Goal: Book appointment/travel/reservation

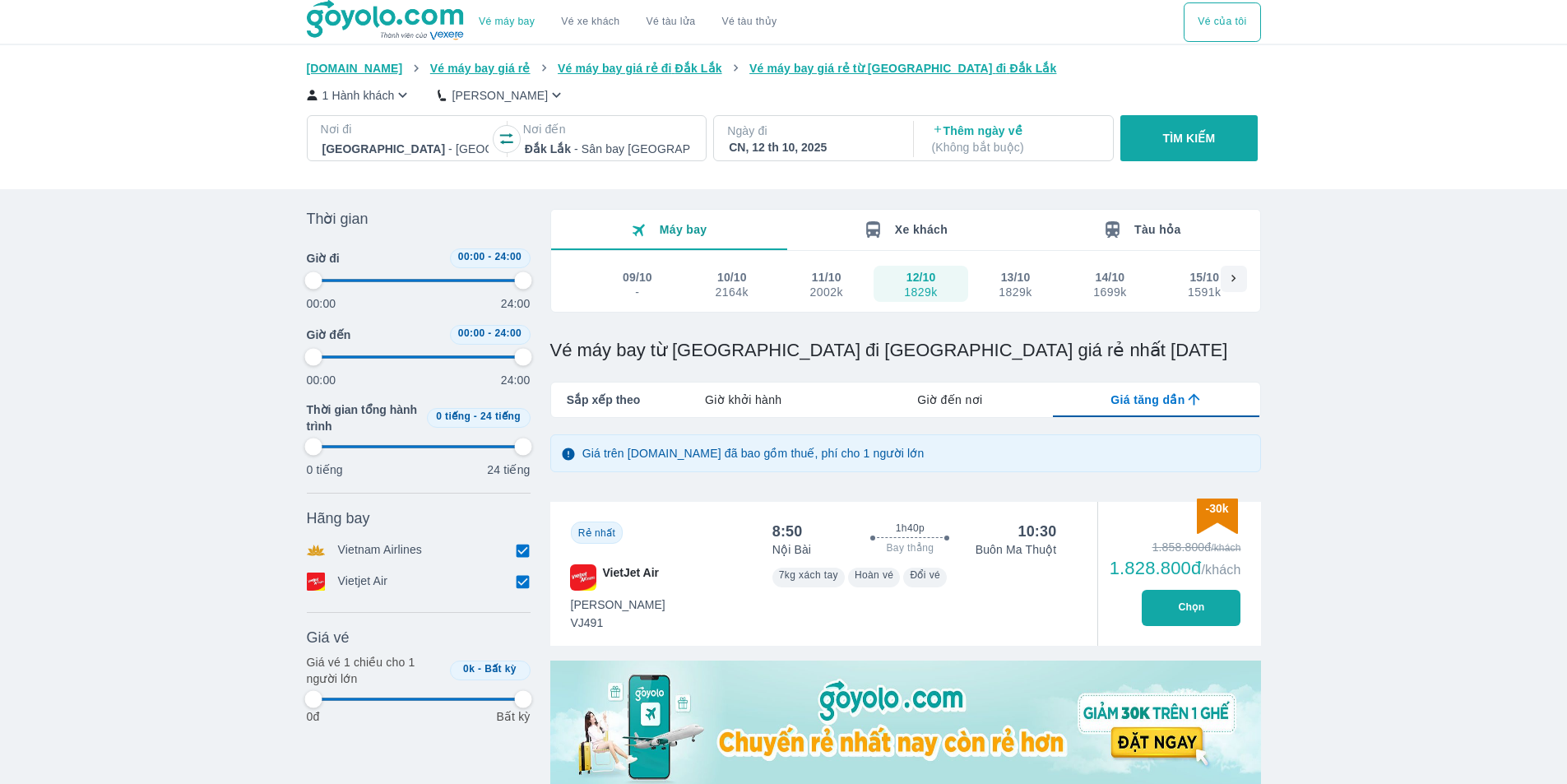
scroll to position [94, 0]
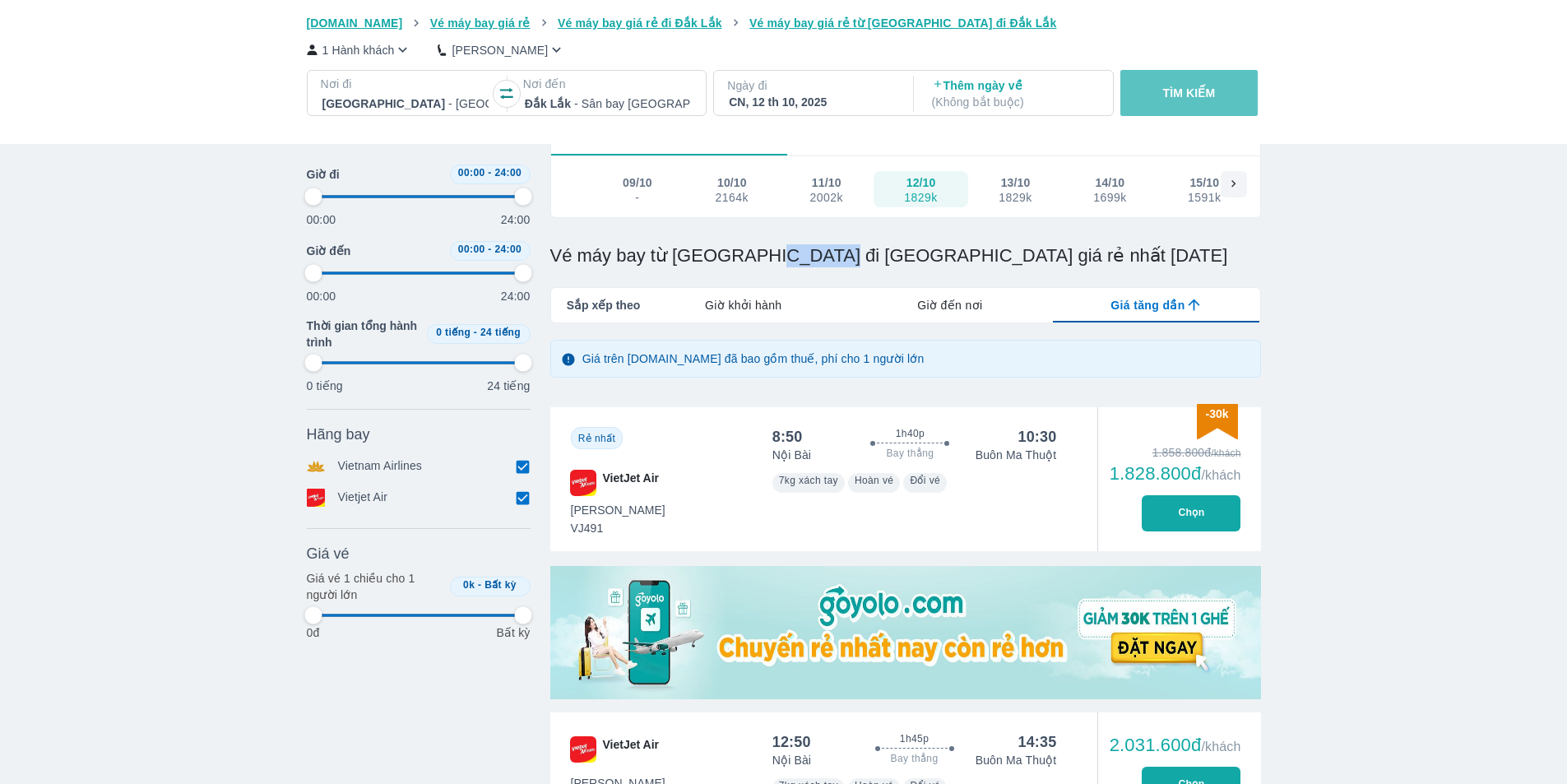
click at [1164, 106] on button "TÌM KIẾM" at bounding box center [1189, 92] width 137 height 46
type input "97.9166666666667"
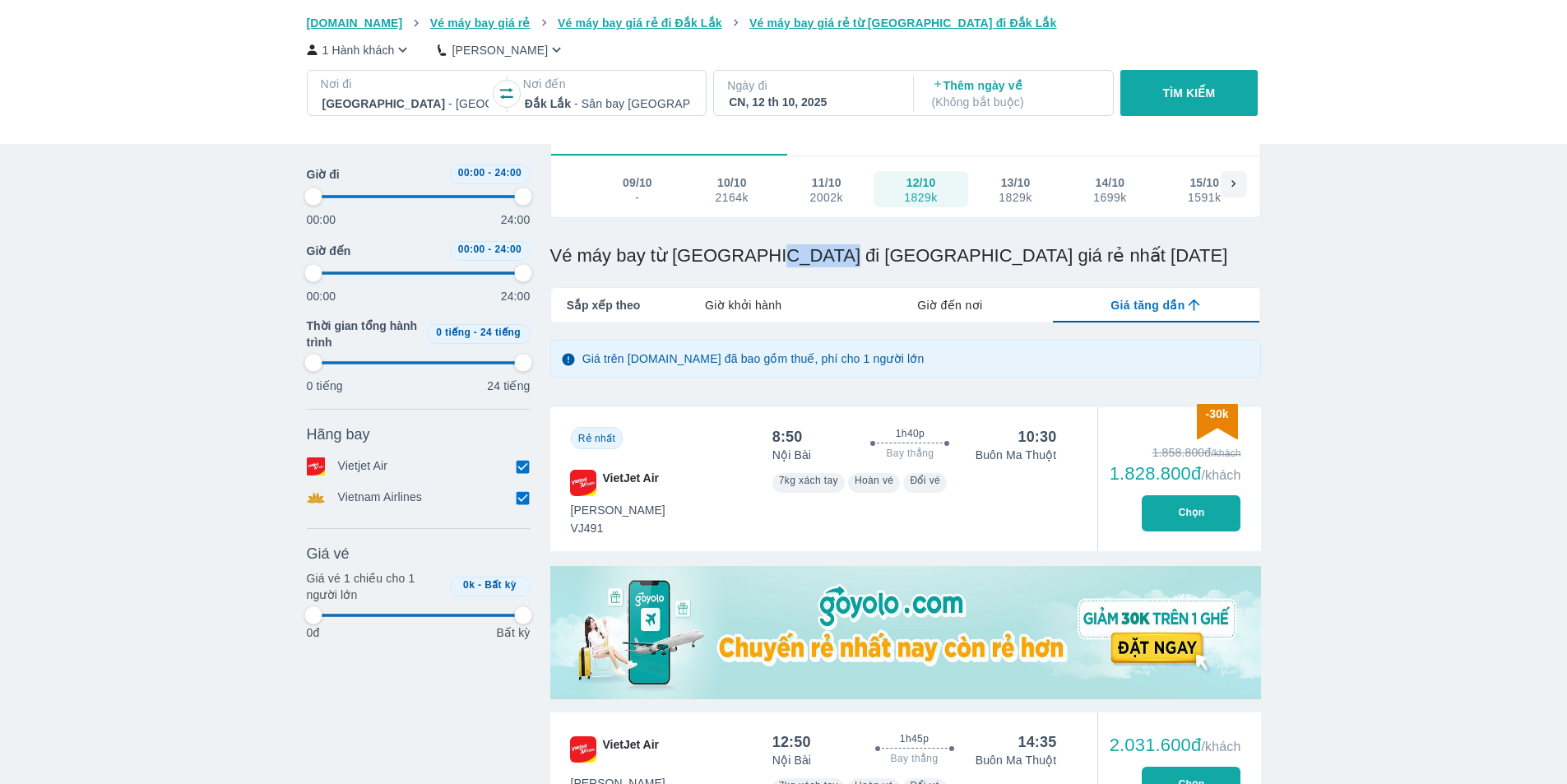
type input "97.9166666666667"
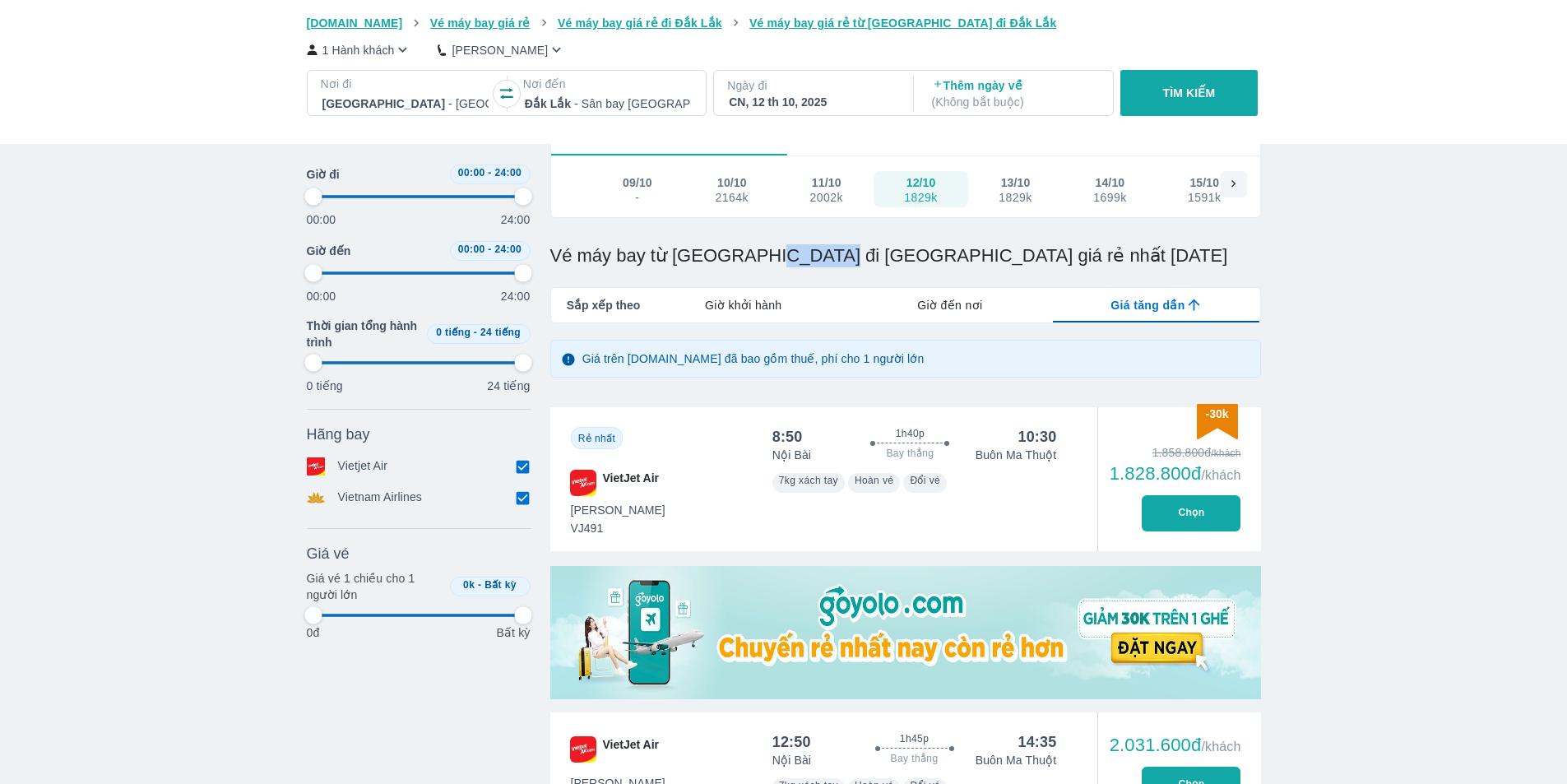
type input "97.9166666666667"
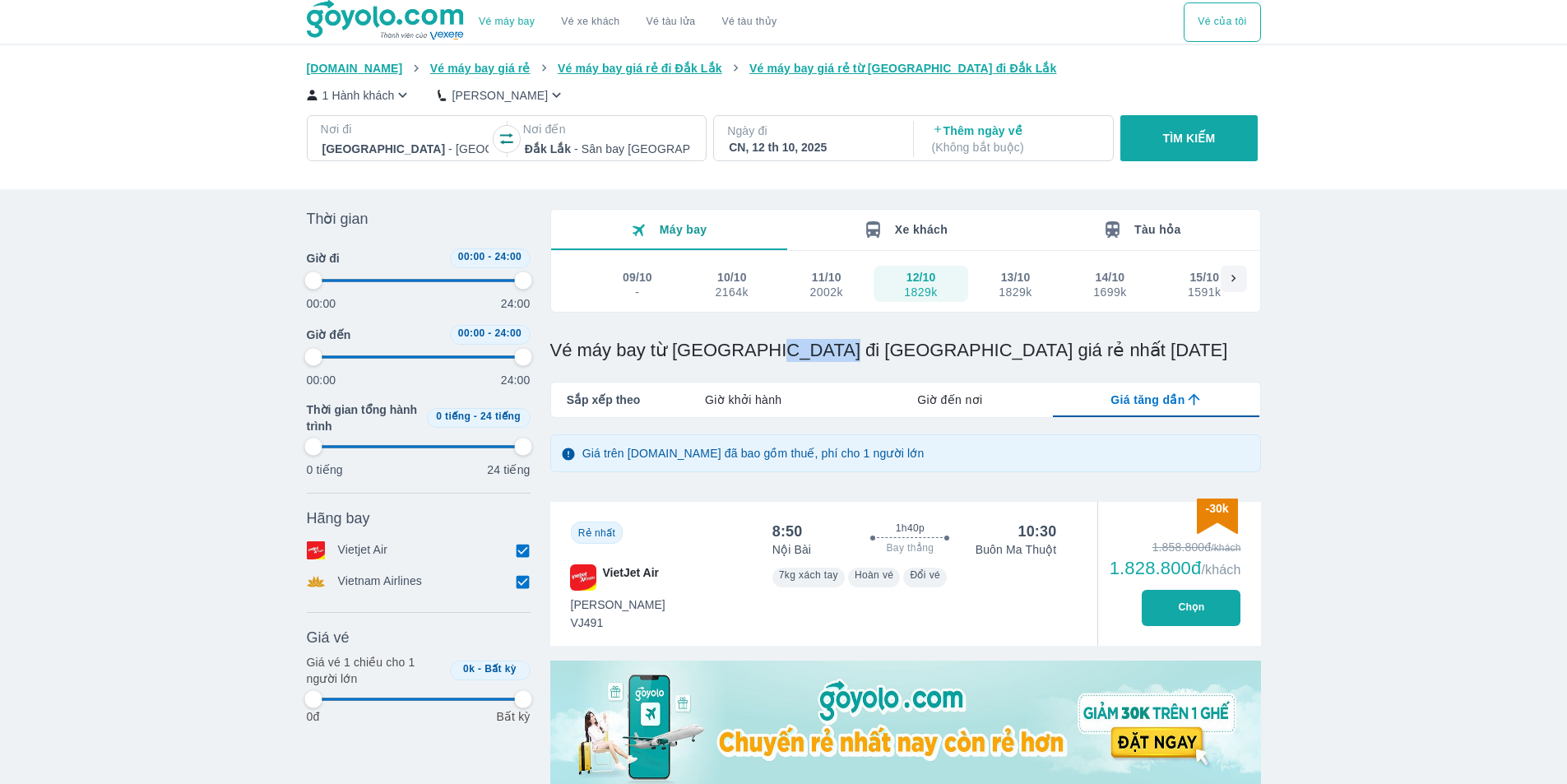
type input "97.9166666666667"
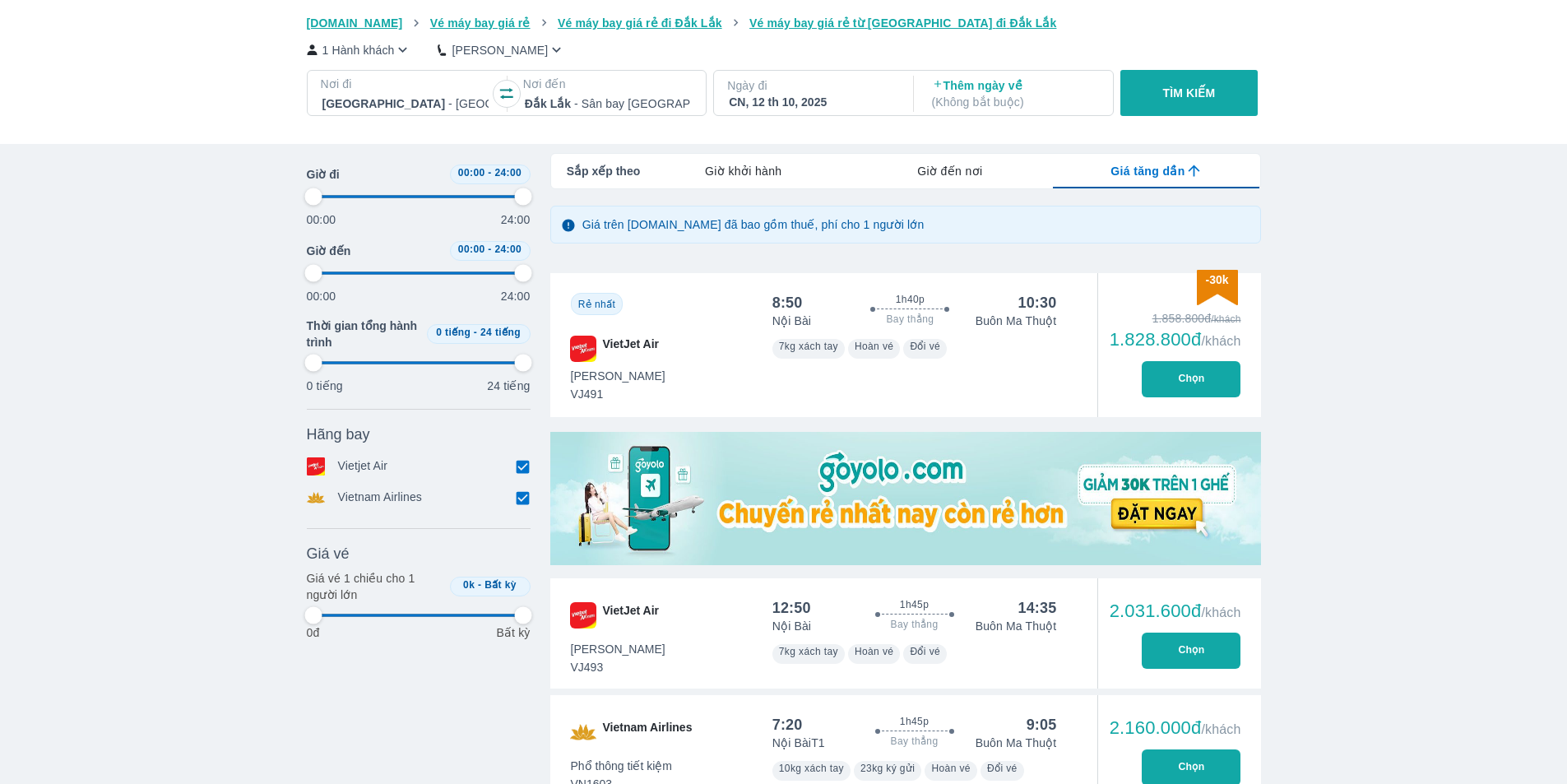
type input "97.9166666666667"
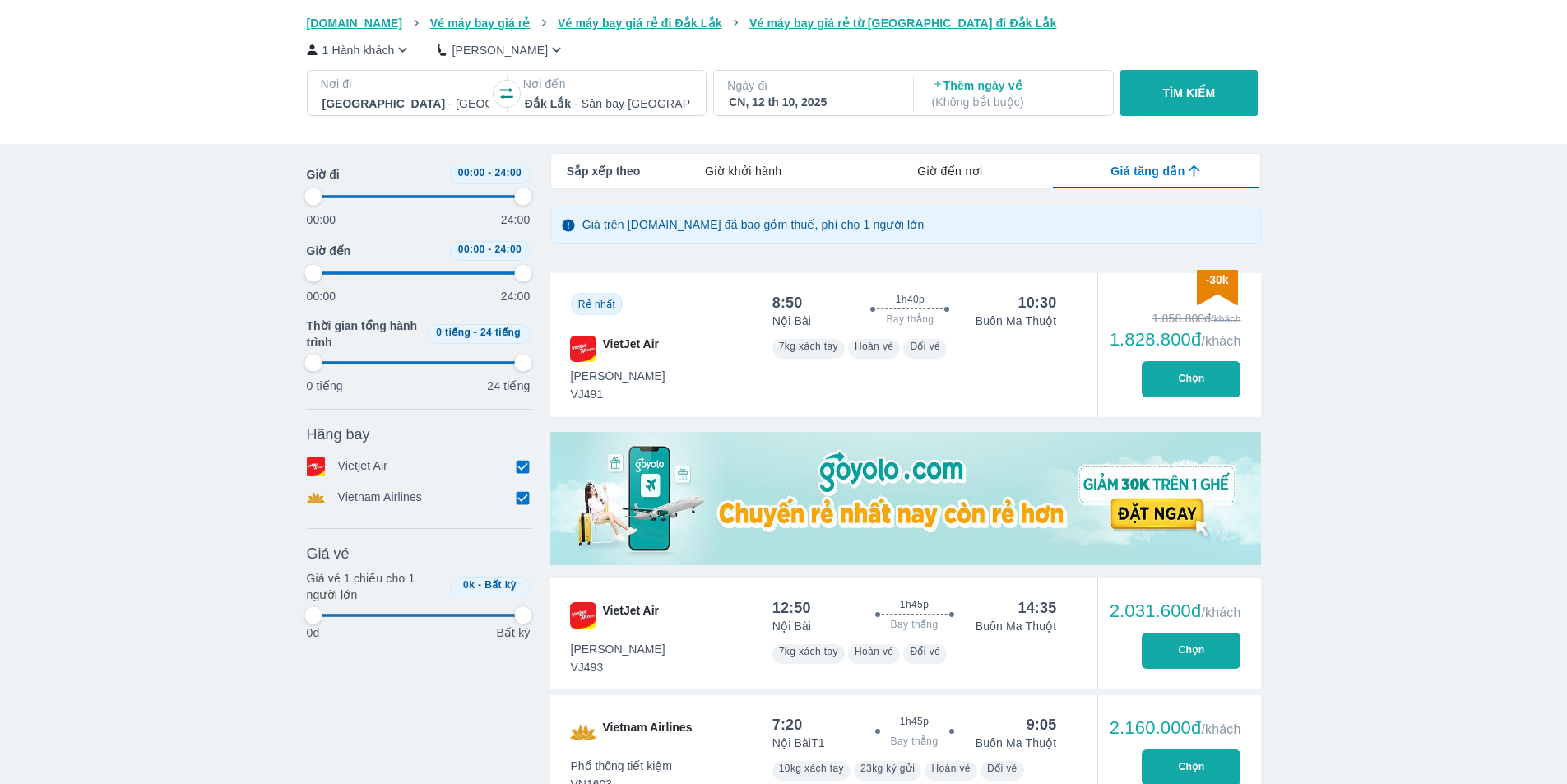
type input "97.9166666666667"
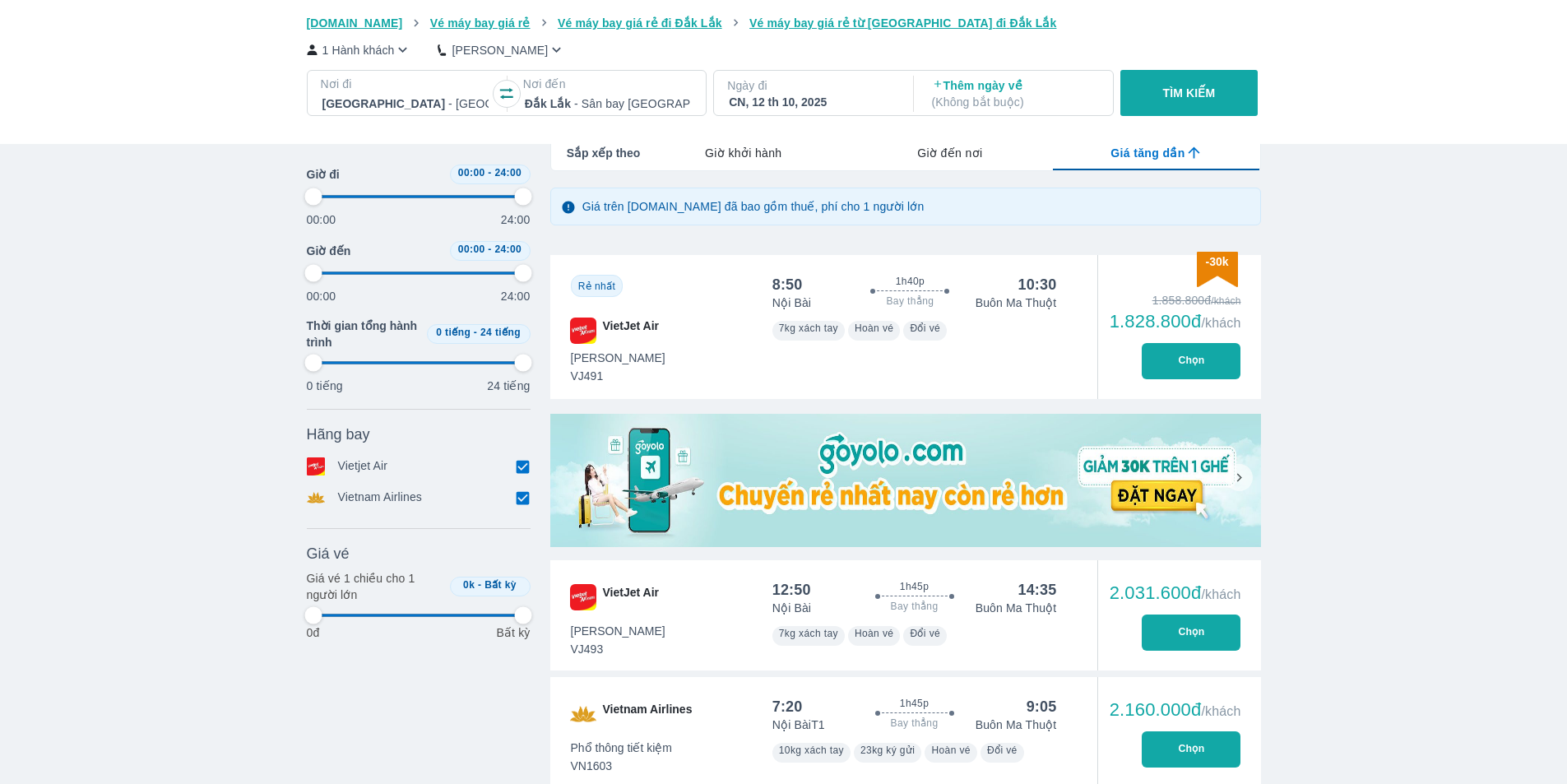
type input "97.9166666666667"
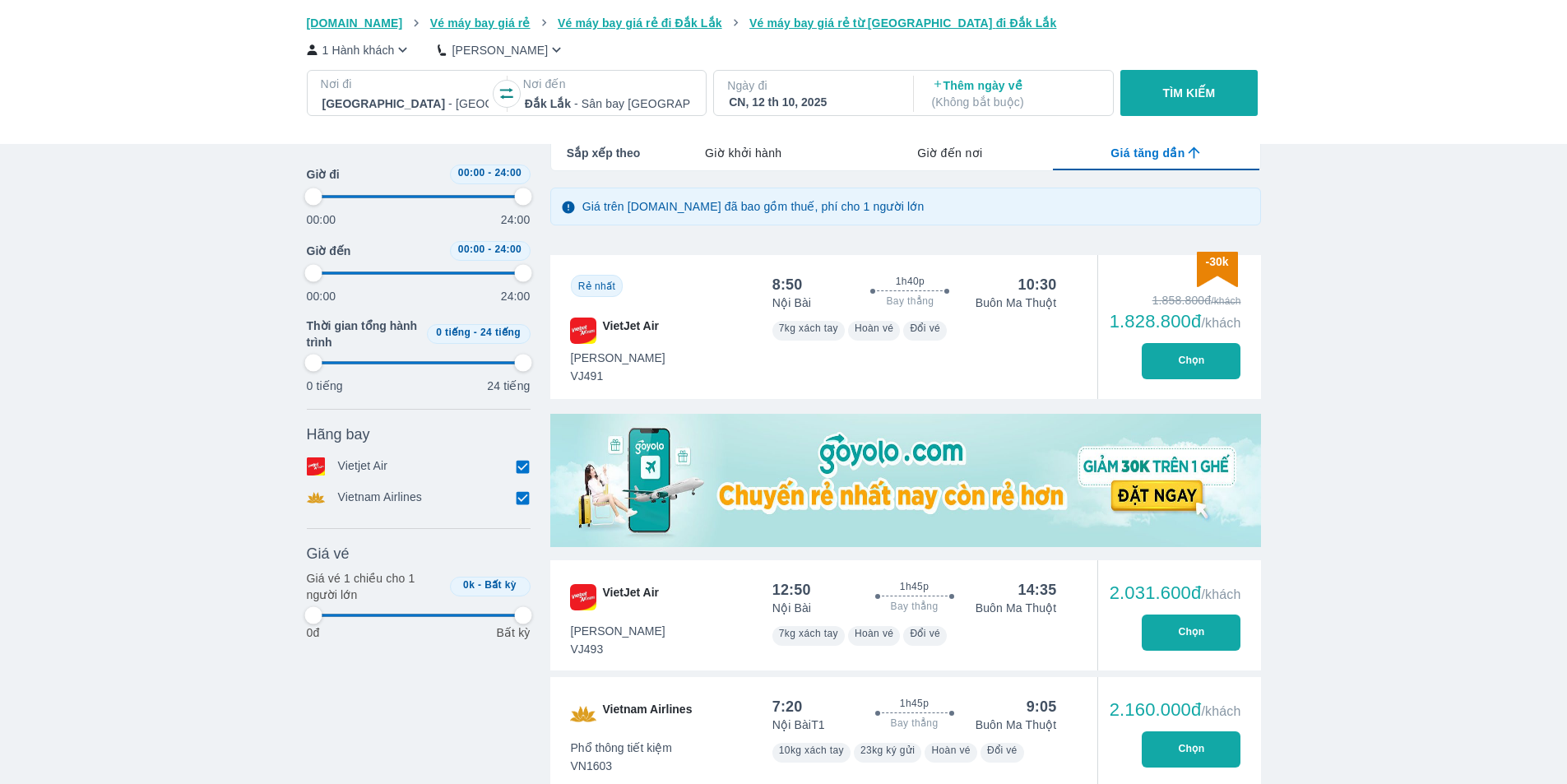
type input "97.9166666666667"
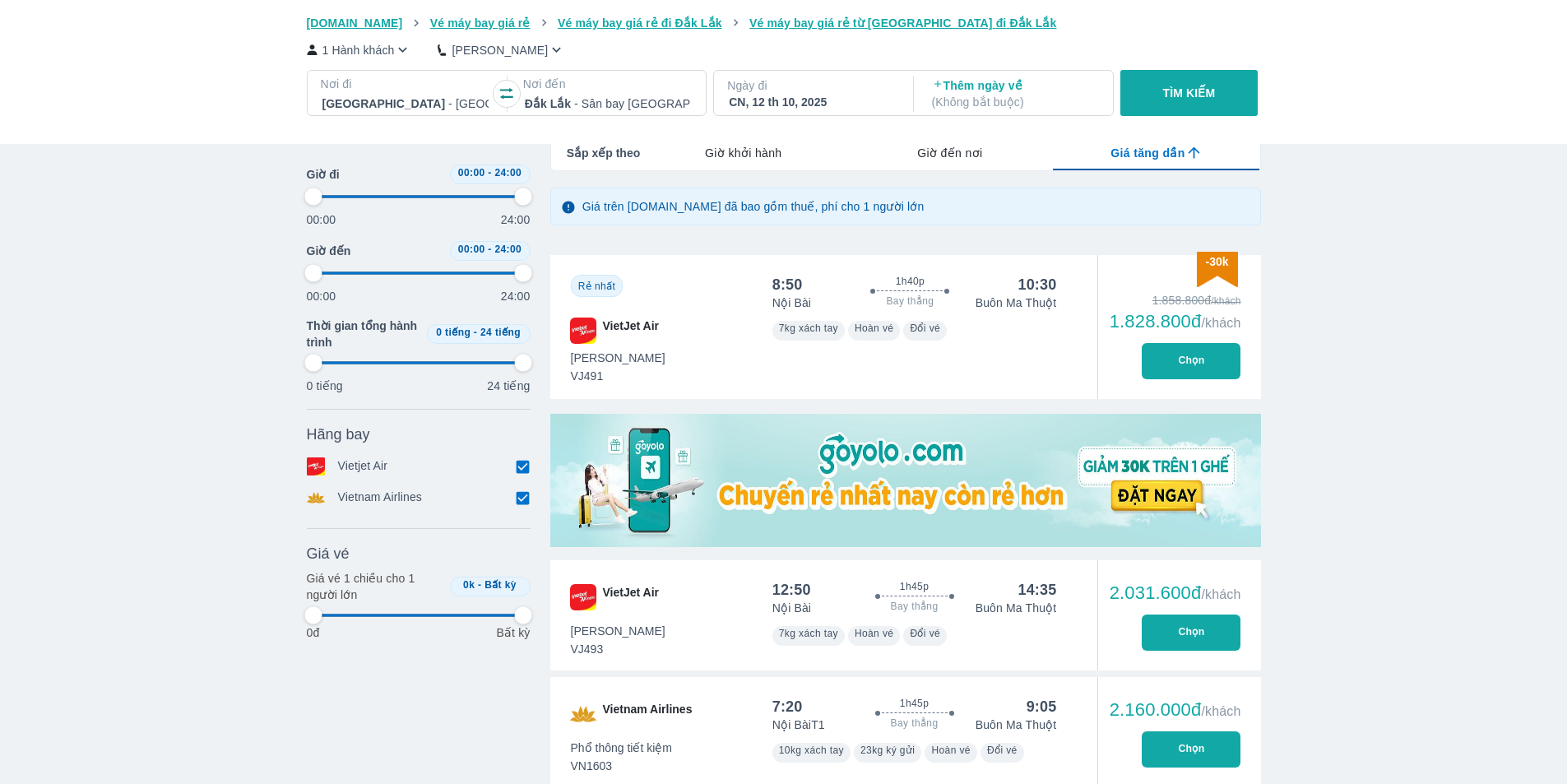
type input "97.9166666666667"
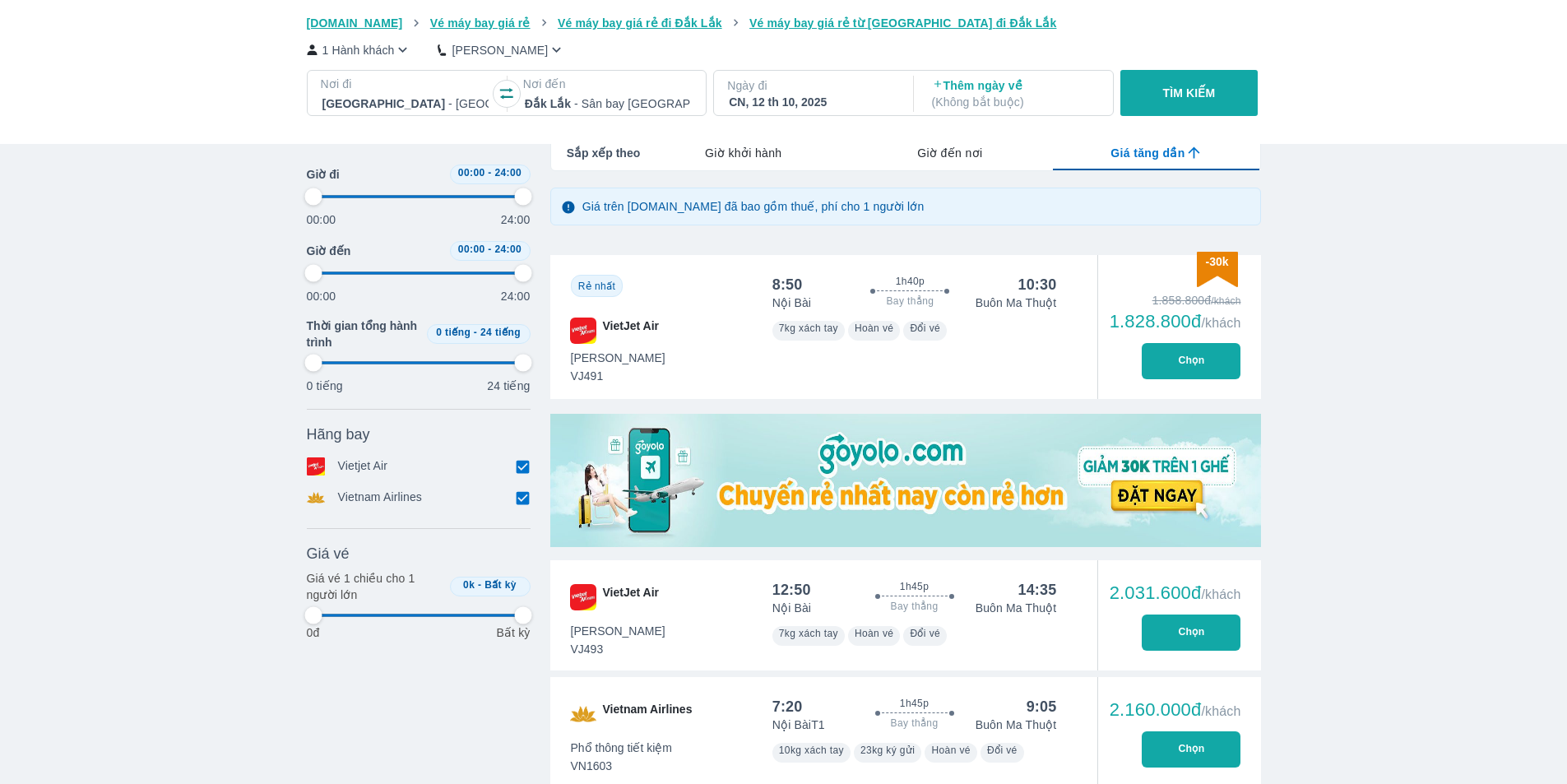
type input "97.9166666666667"
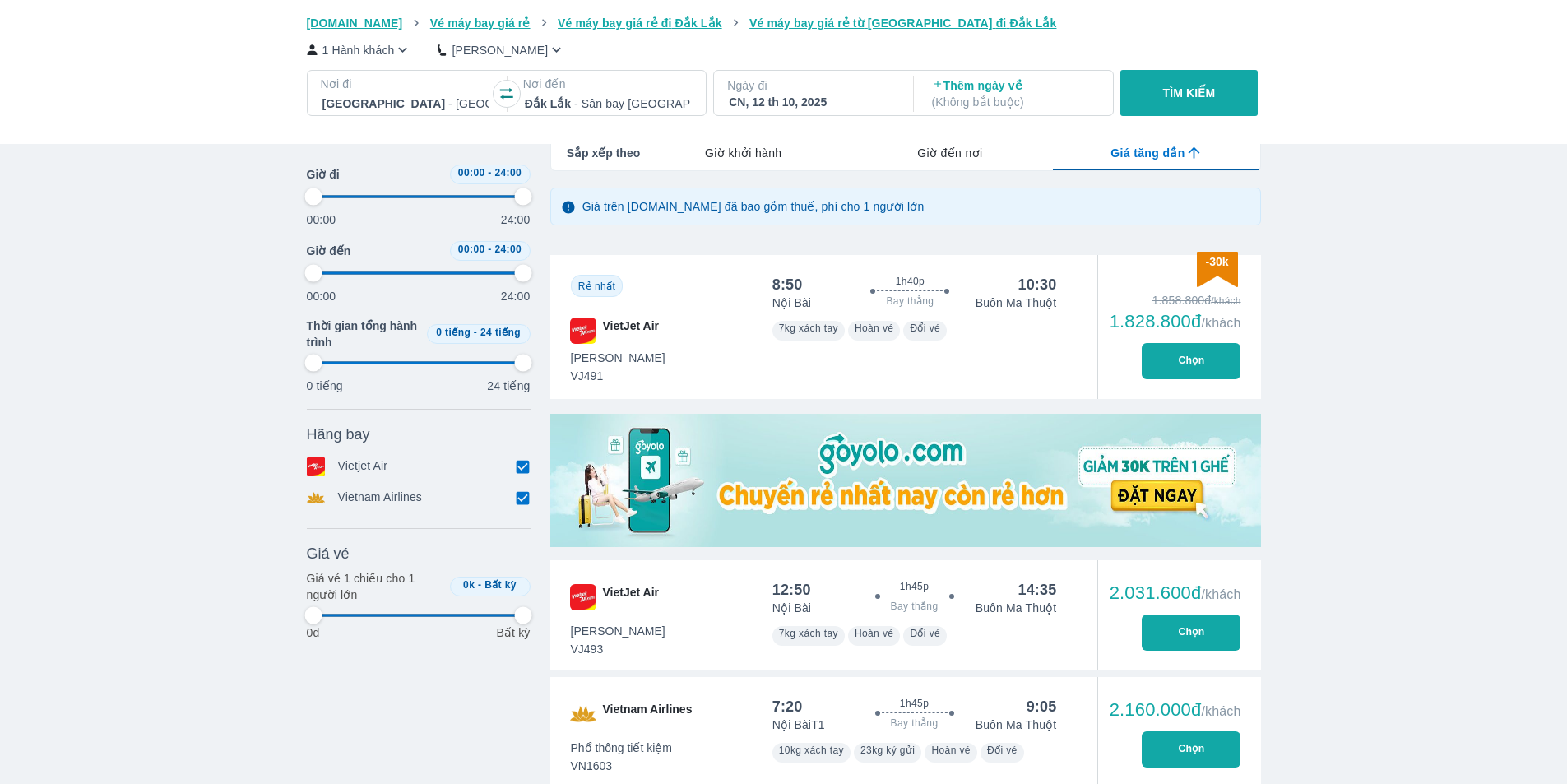
type input "97.9166666666667"
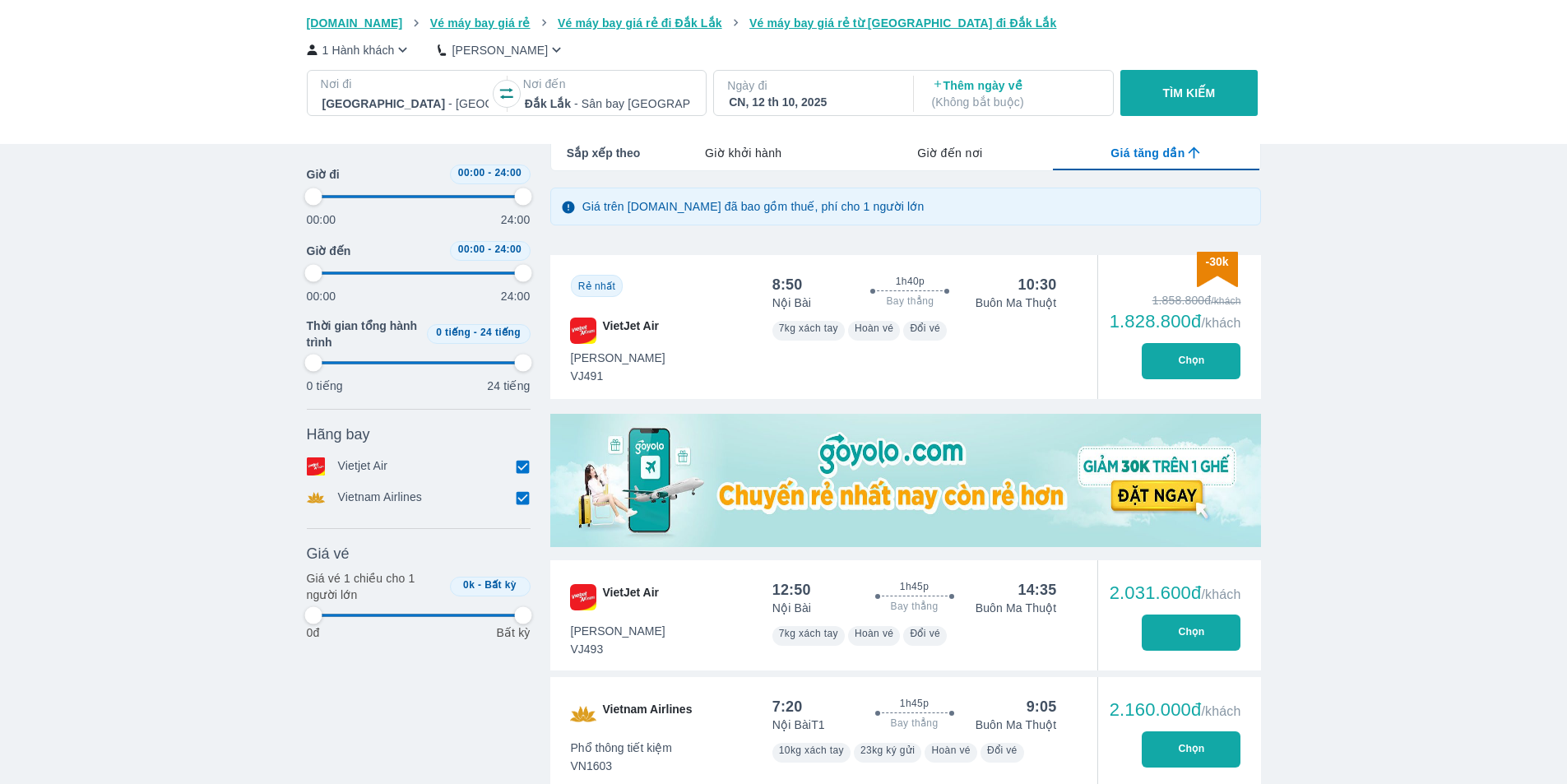
type input "97.9166666666667"
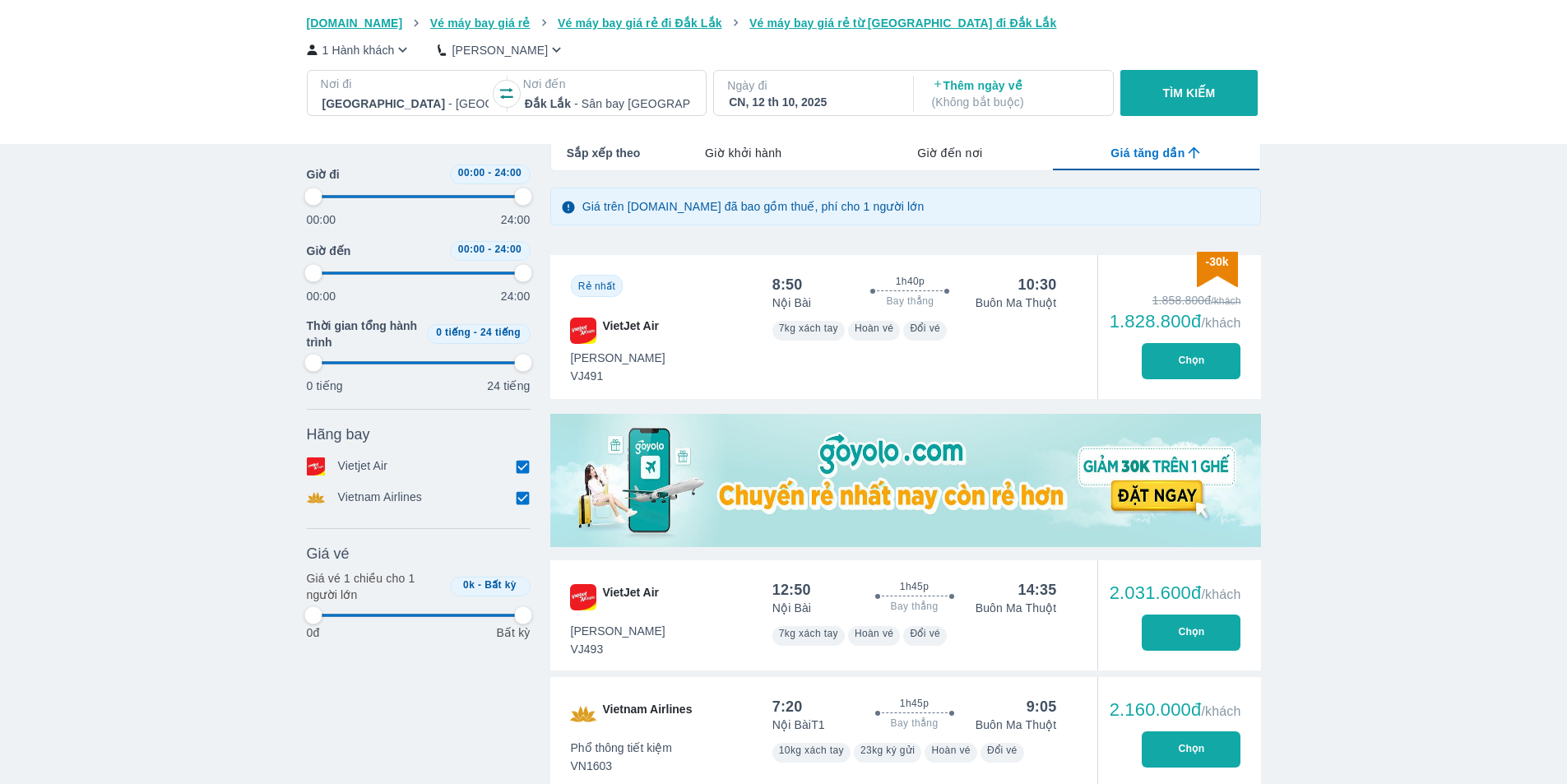
type input "97.9166666666667"
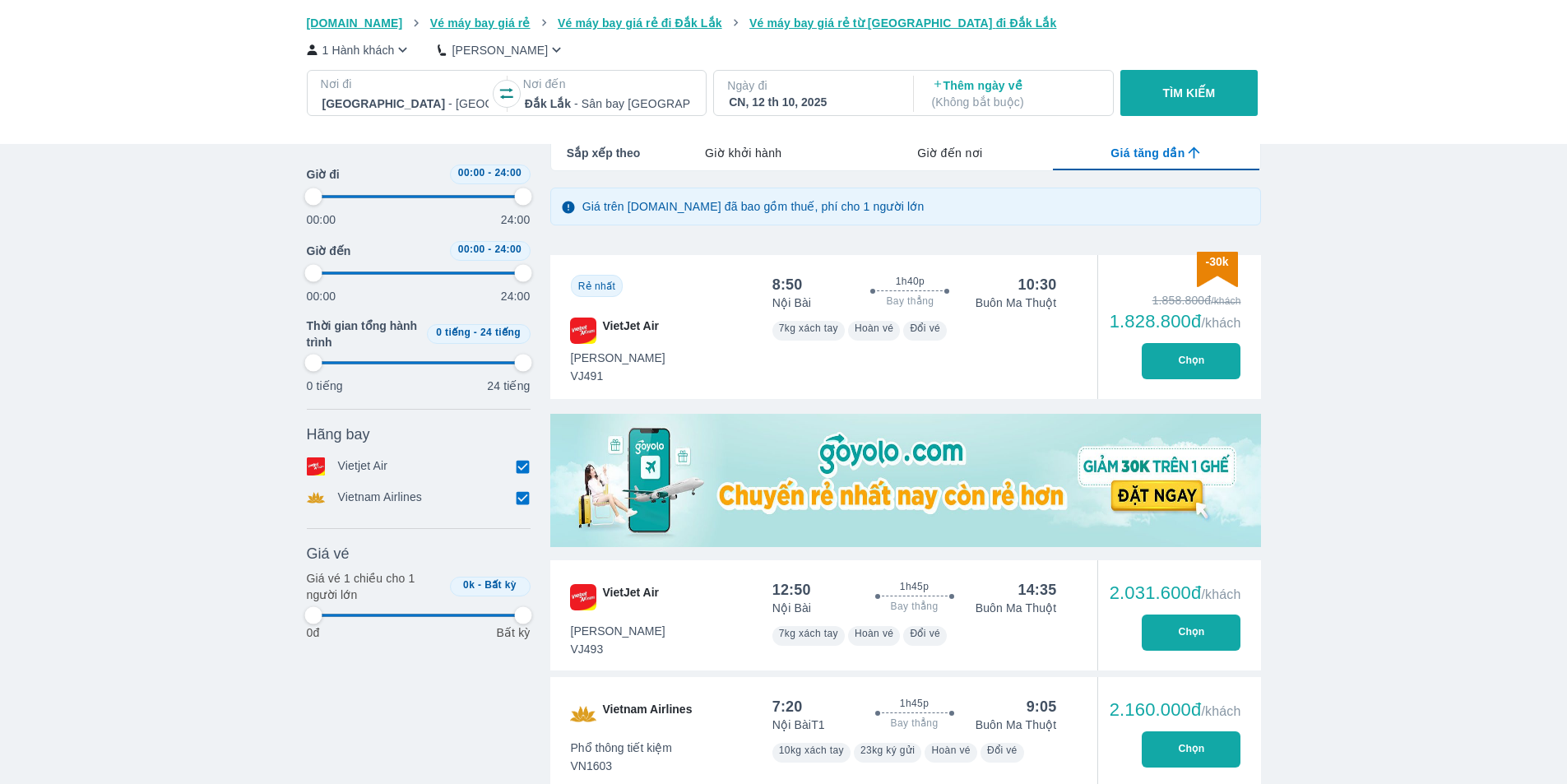
type input "97.9166666666667"
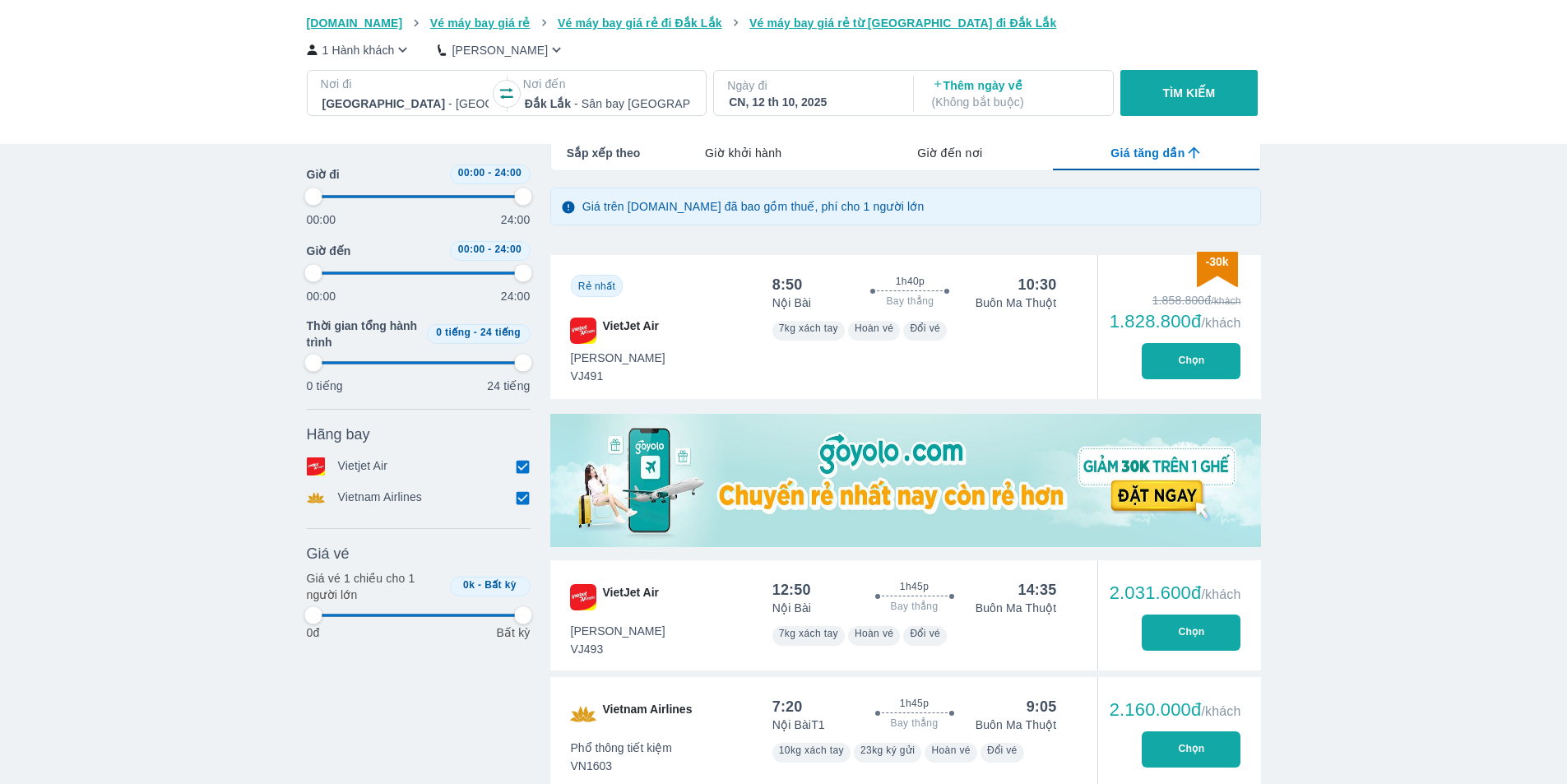
type input "97.9166666666667"
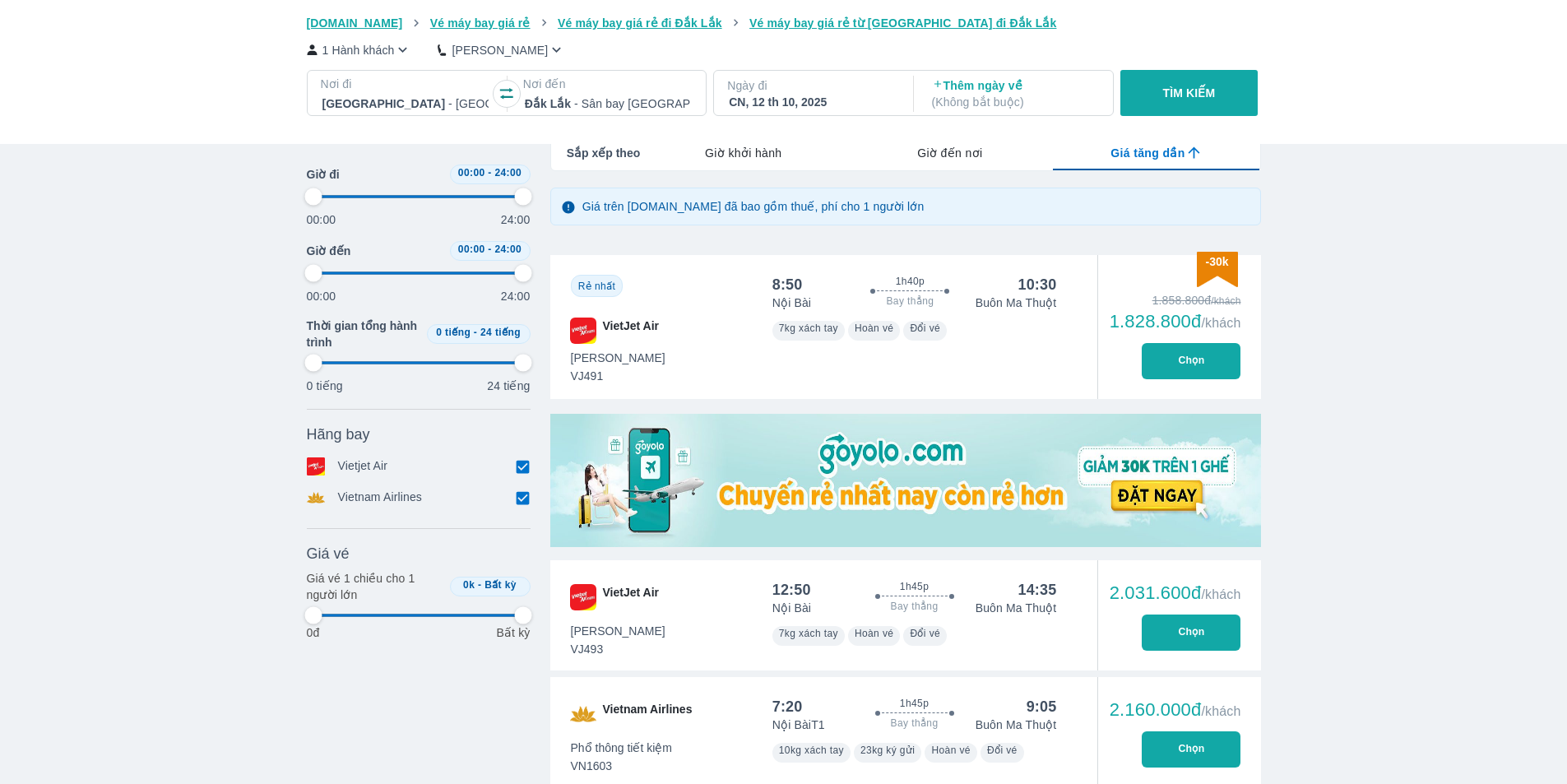
type input "97.9166666666667"
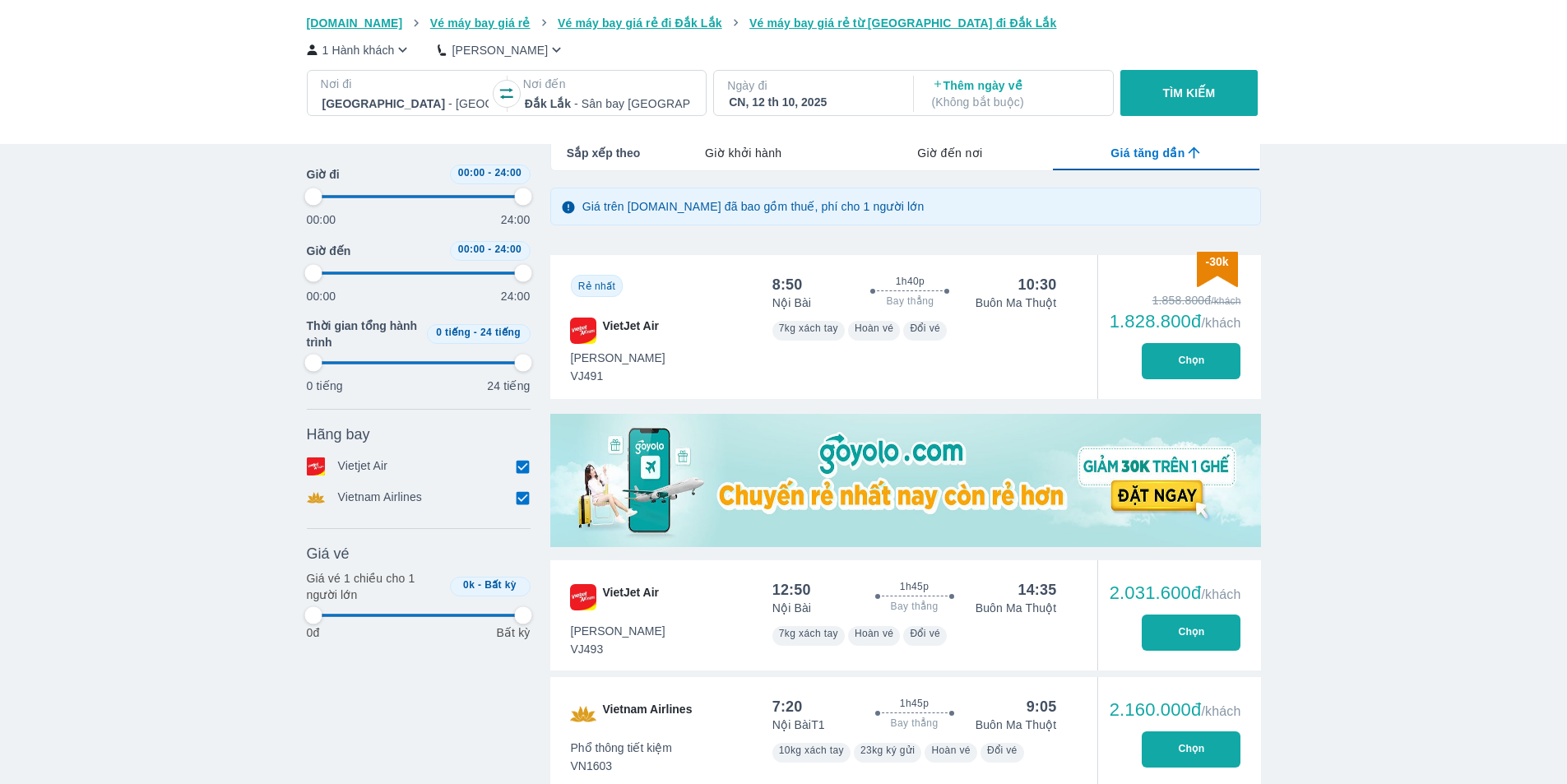
type input "97.9166666666667"
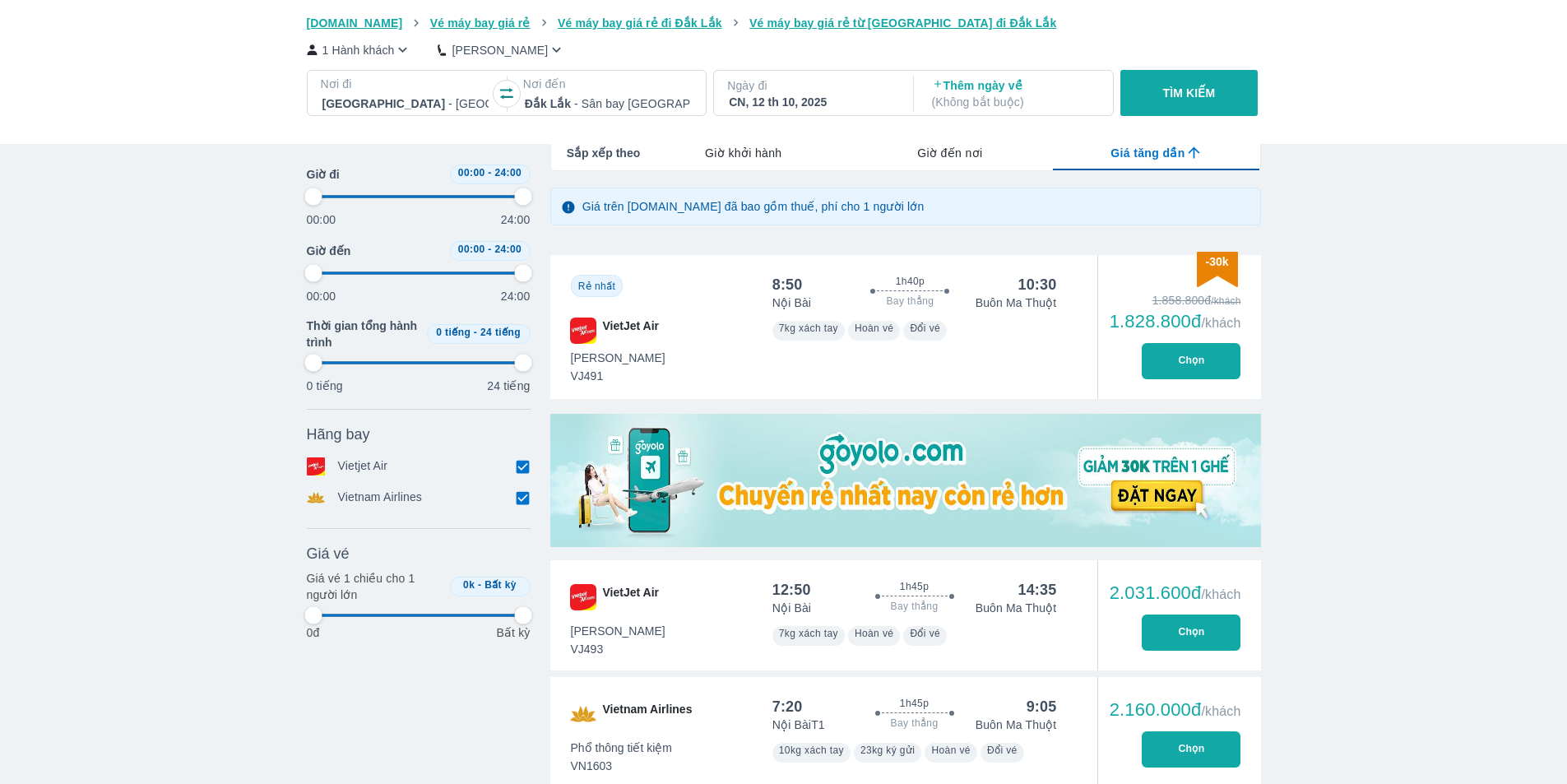
type input "97.9166666666667"
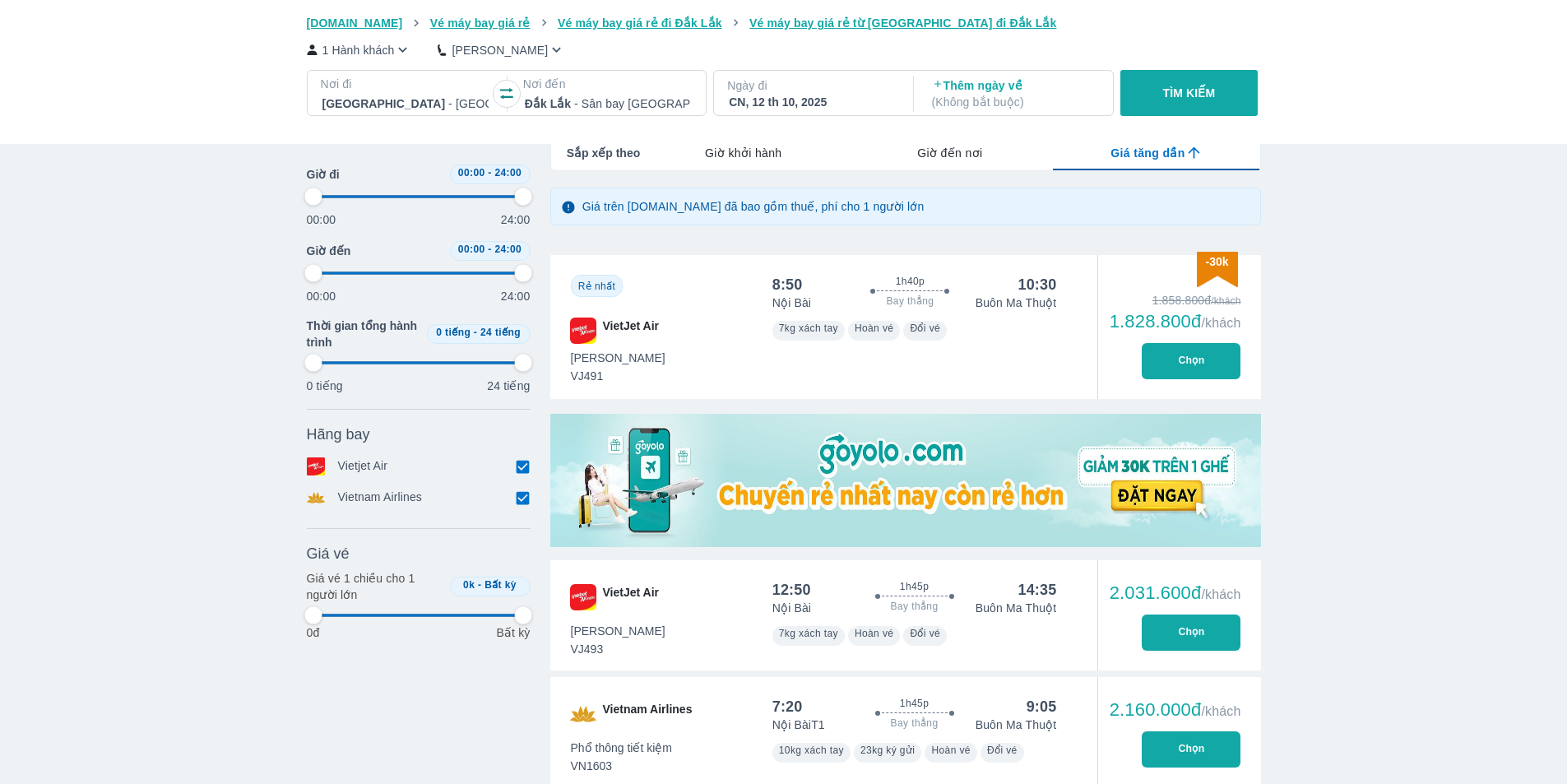
type input "97.9166666666667"
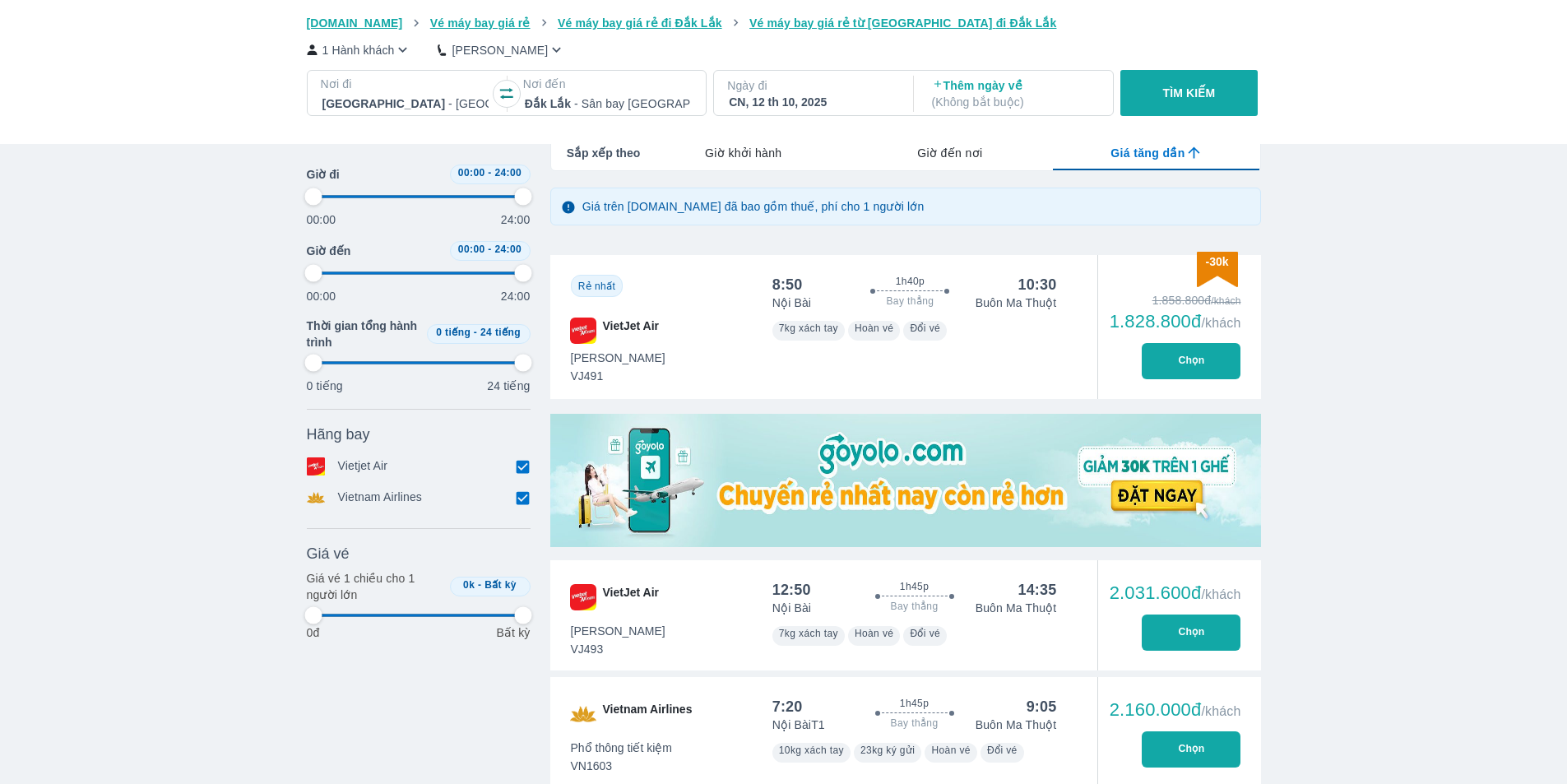
type input "97.9166666666667"
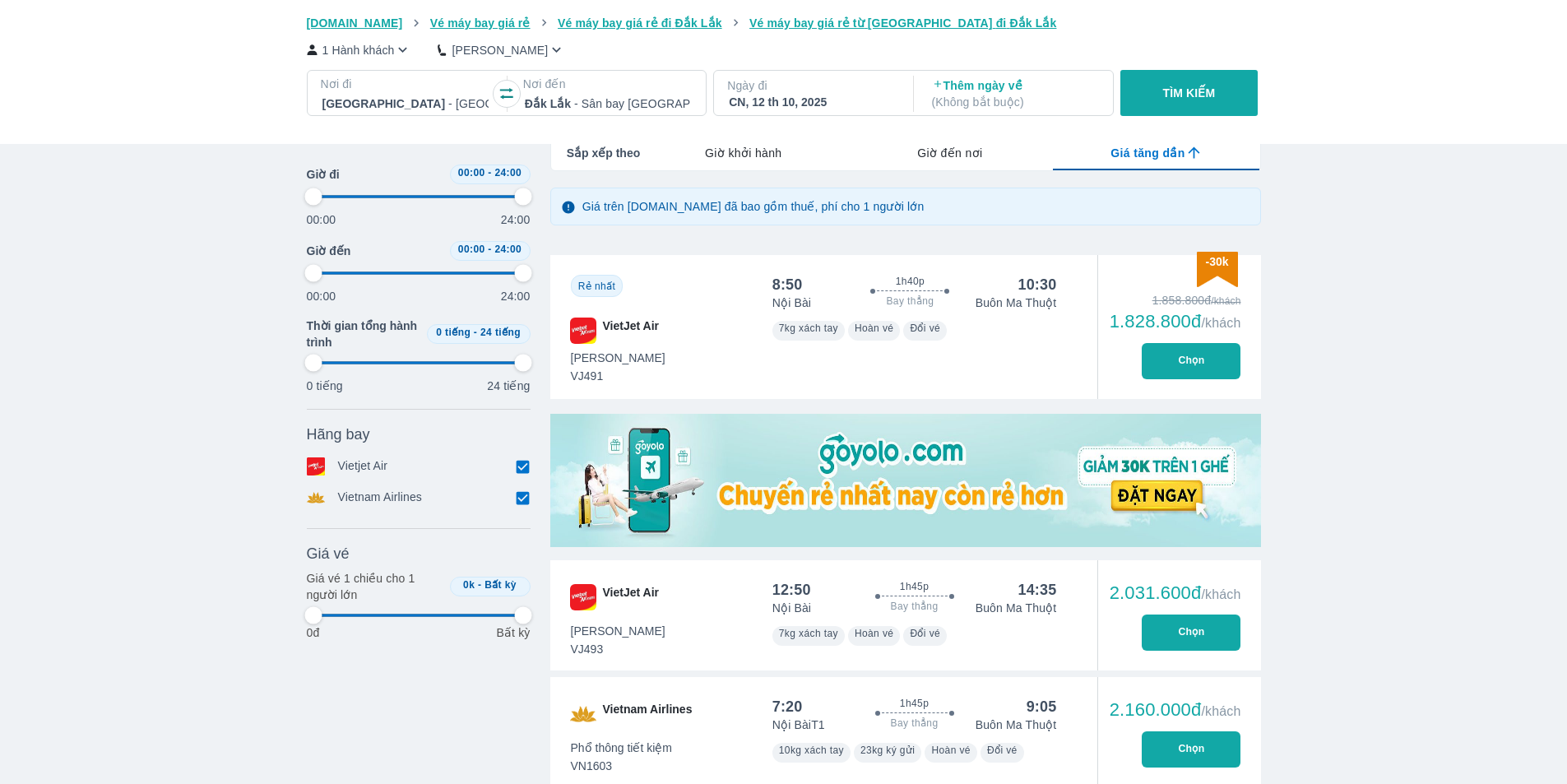
type input "97.9166666666667"
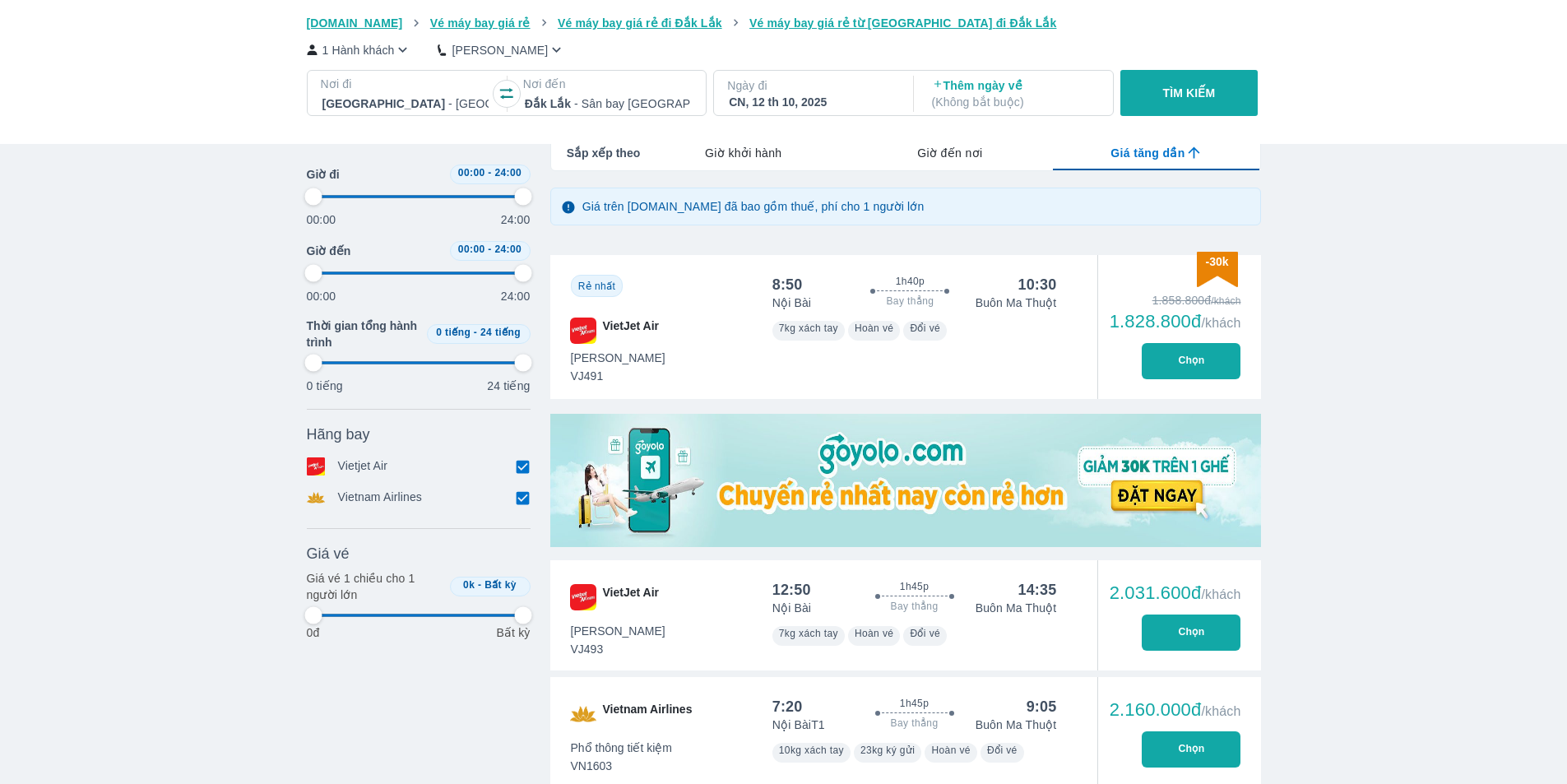
type input "97.9166666666667"
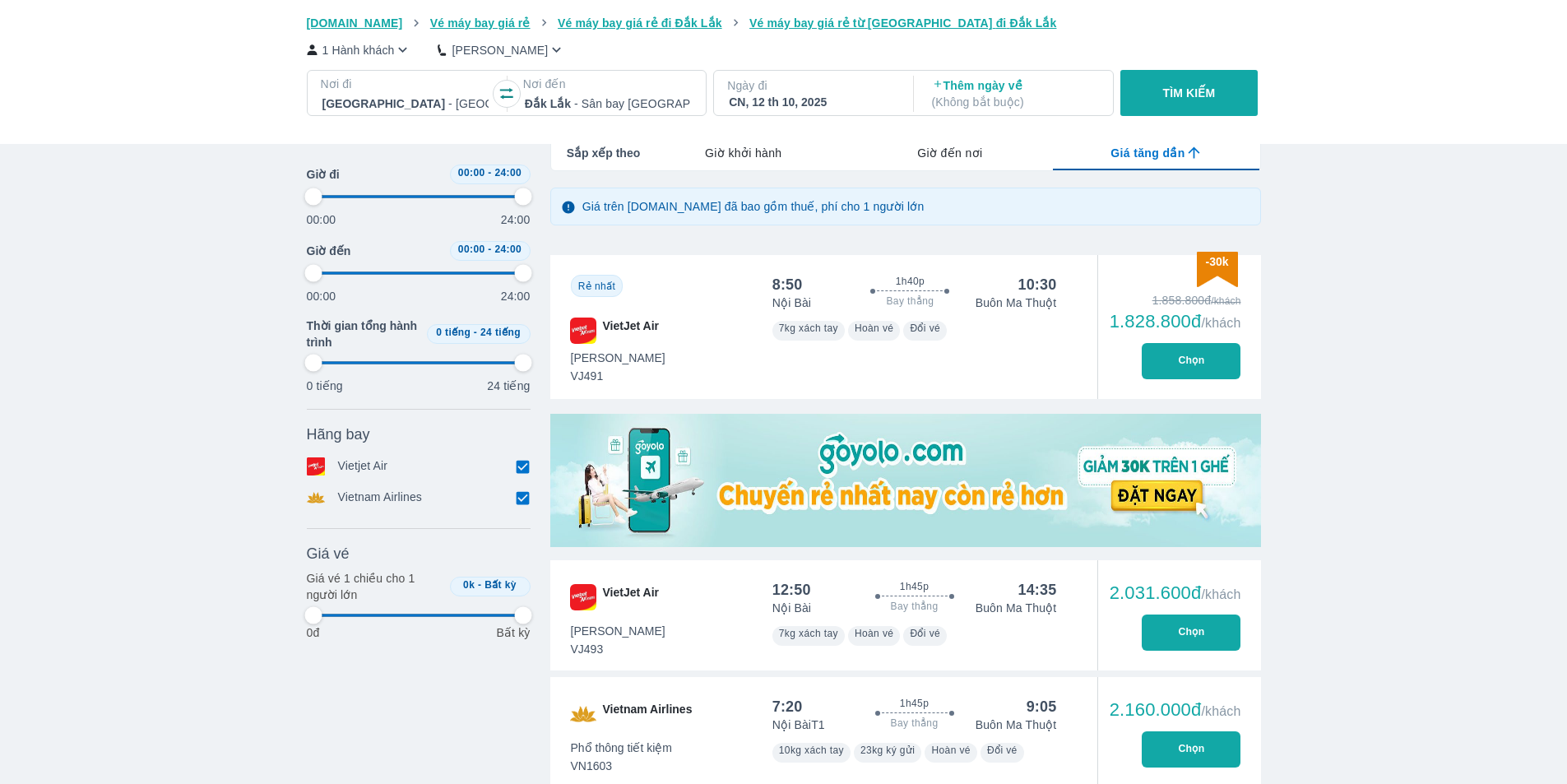
type input "97.9166666666667"
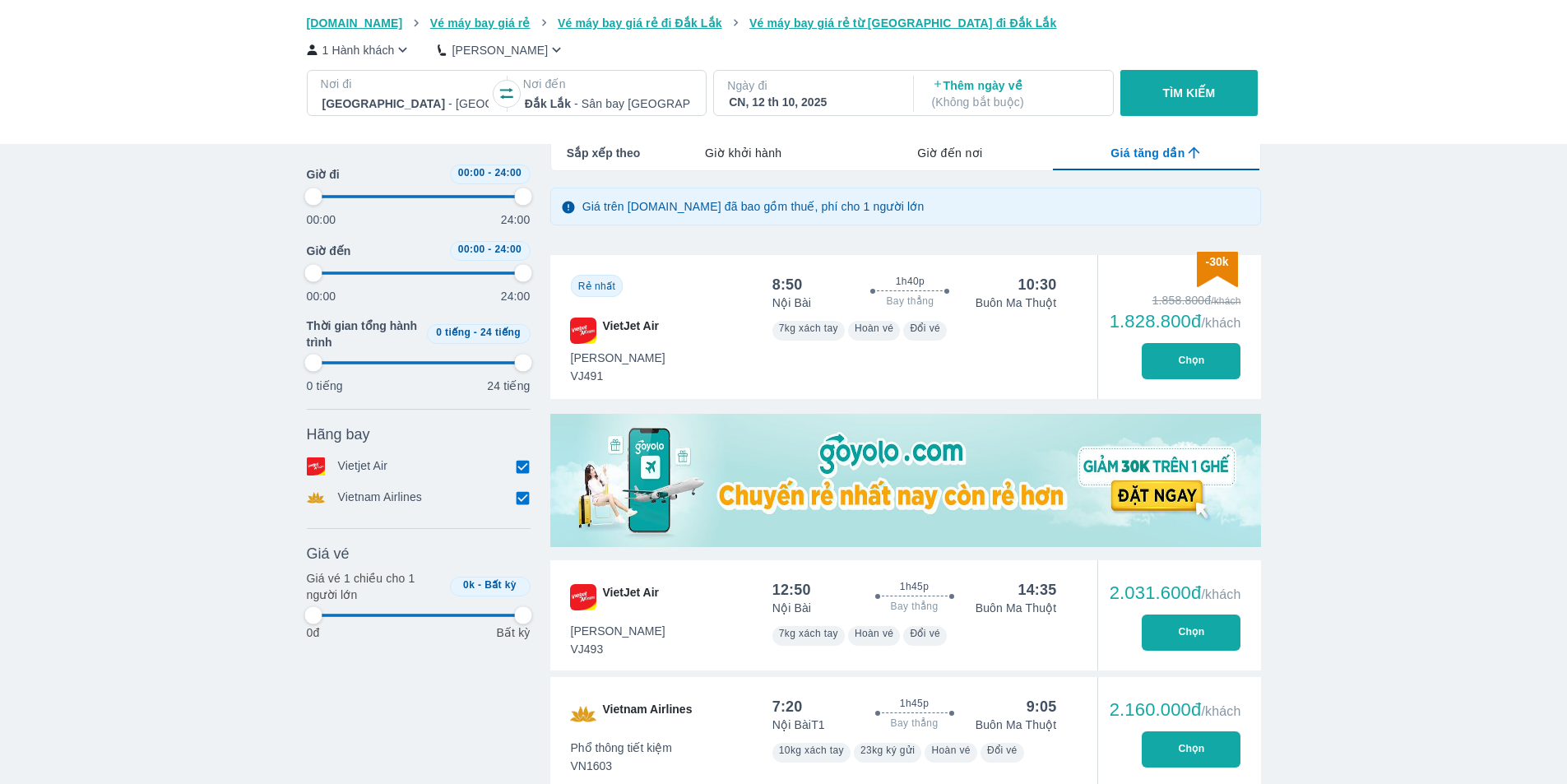
type input "97.9166666666667"
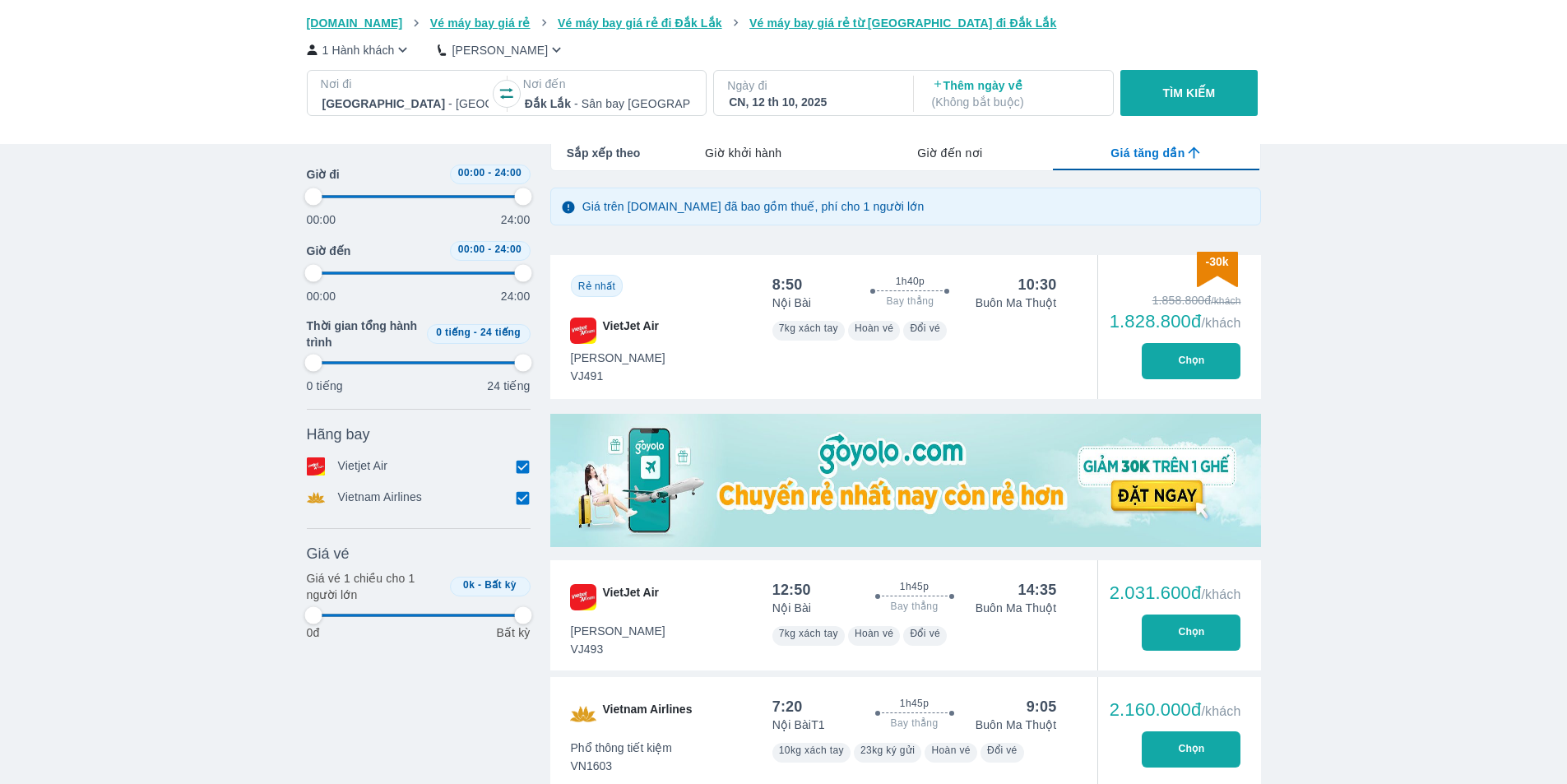
type input "97.9166666666667"
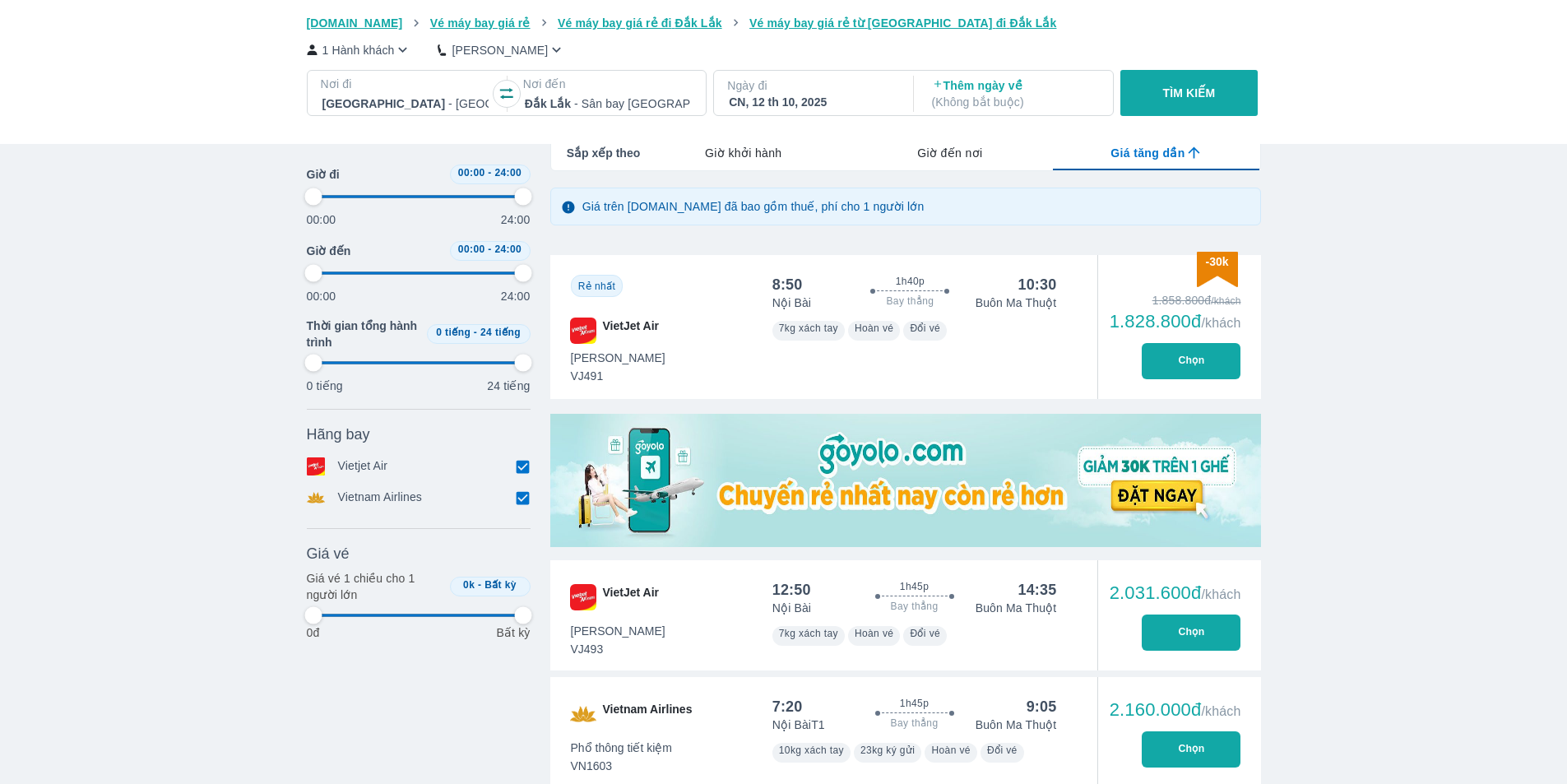
type input "97.9166666666667"
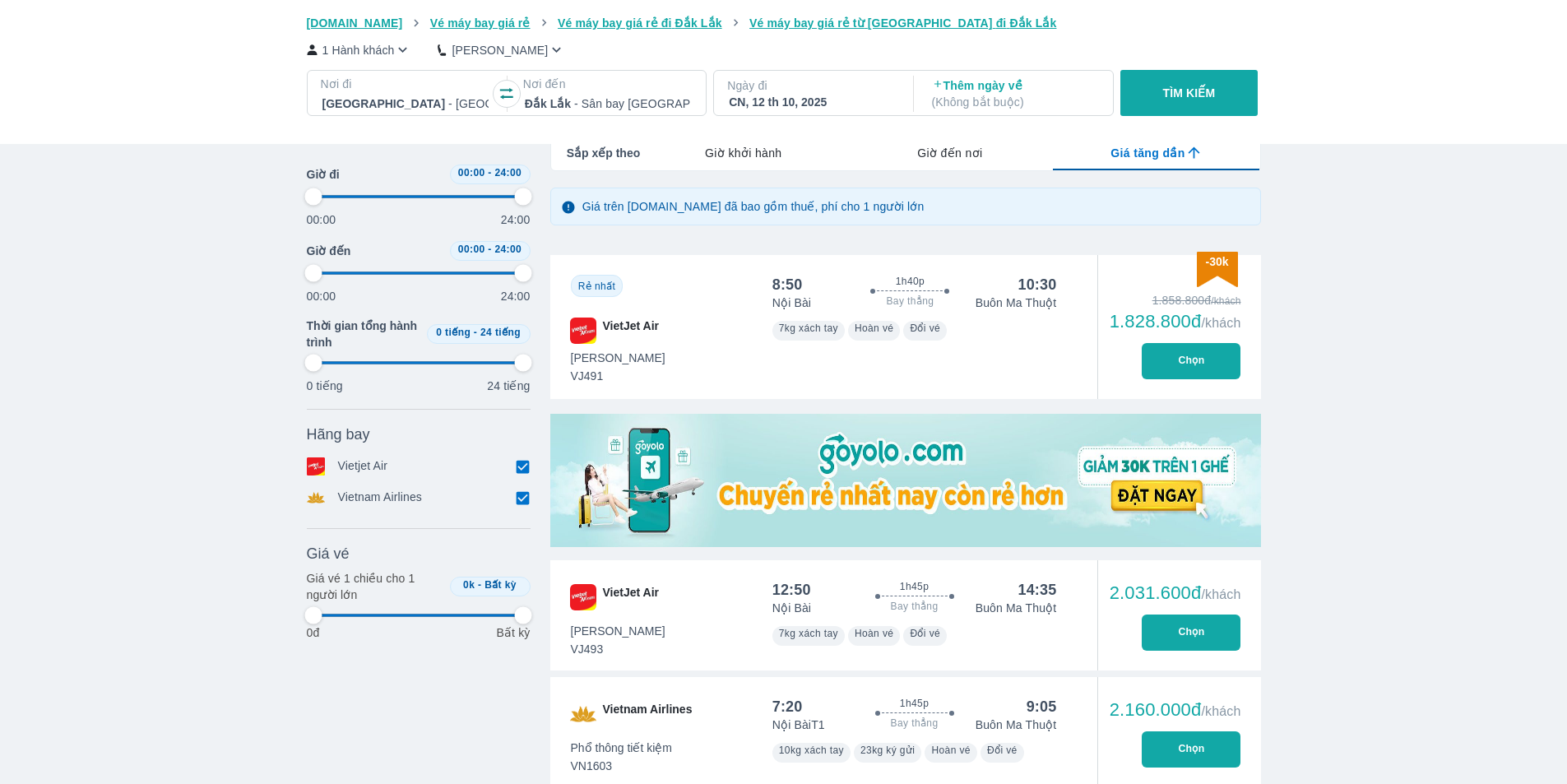
type input "97.9166666666667"
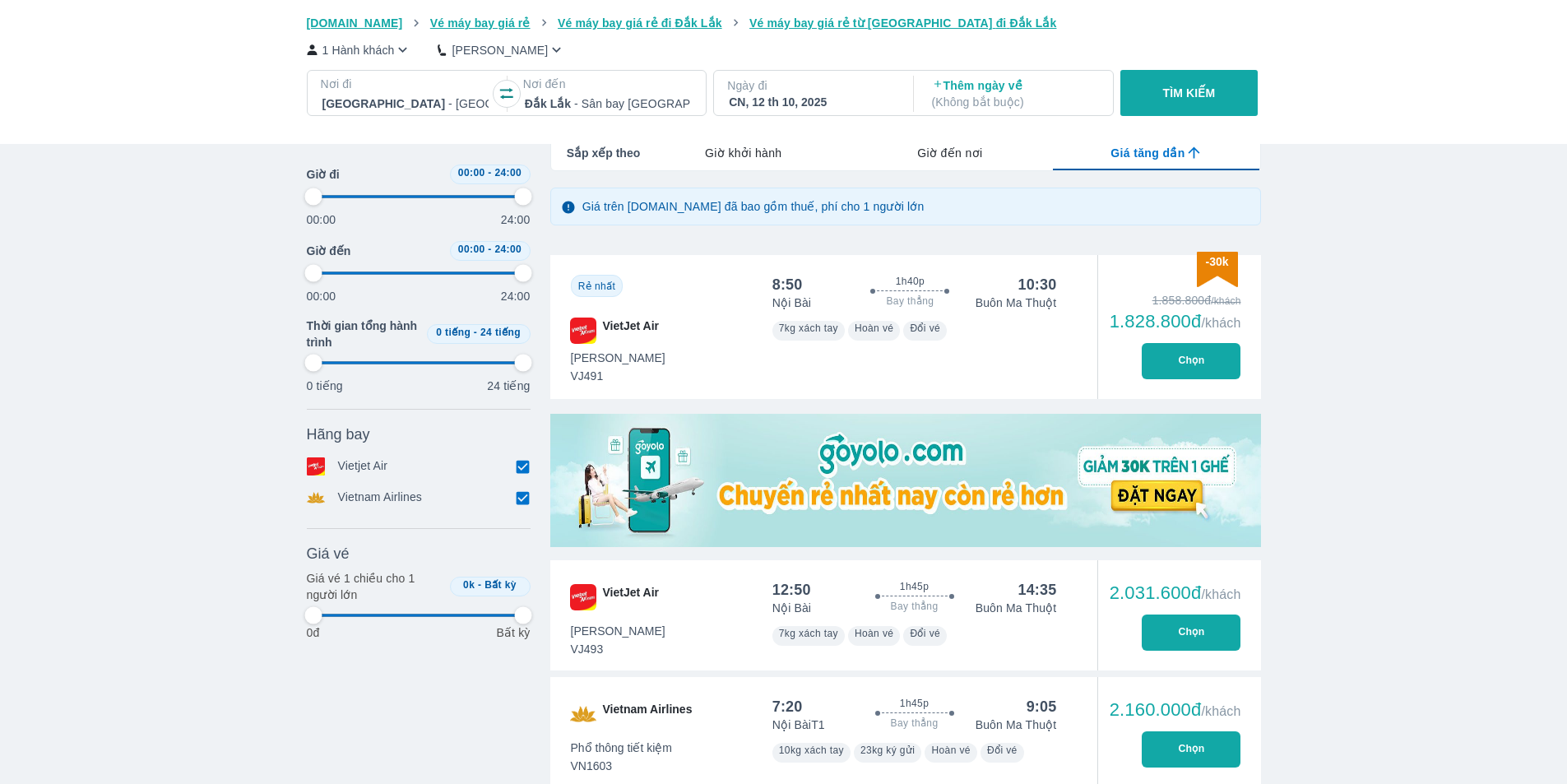
type input "97.9166666666667"
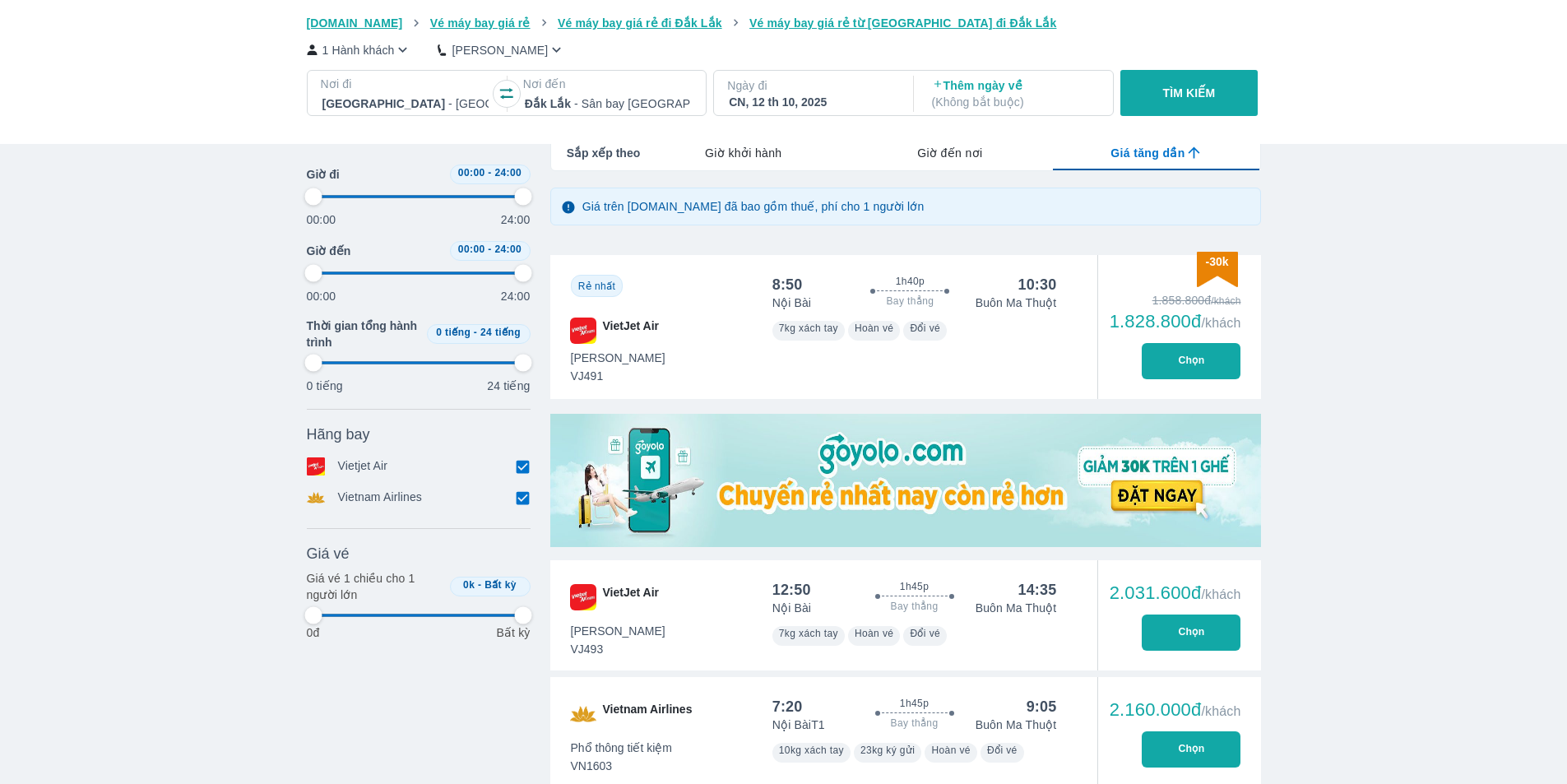
type input "97.9166666666667"
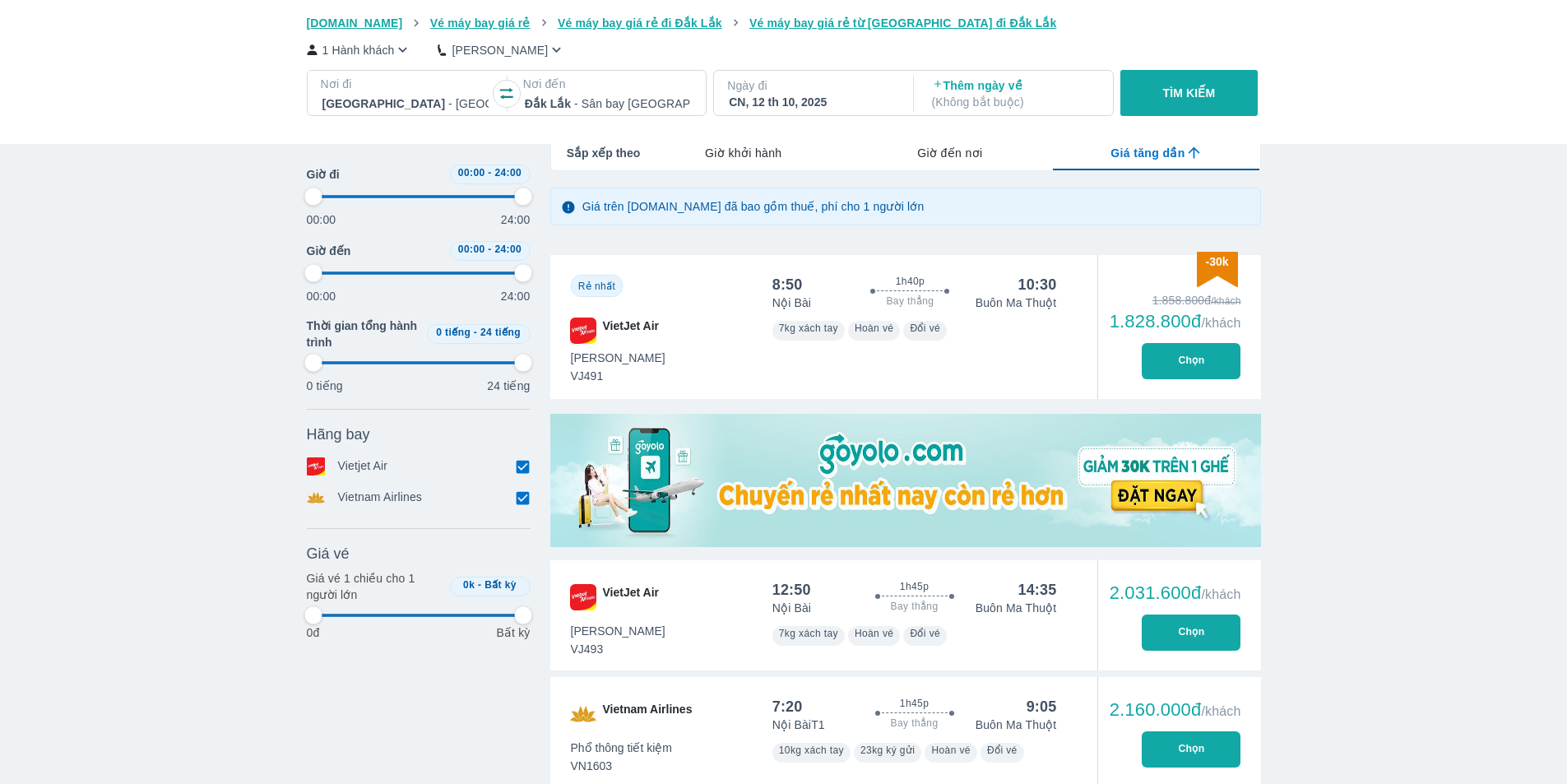
type input "97.9166666666667"
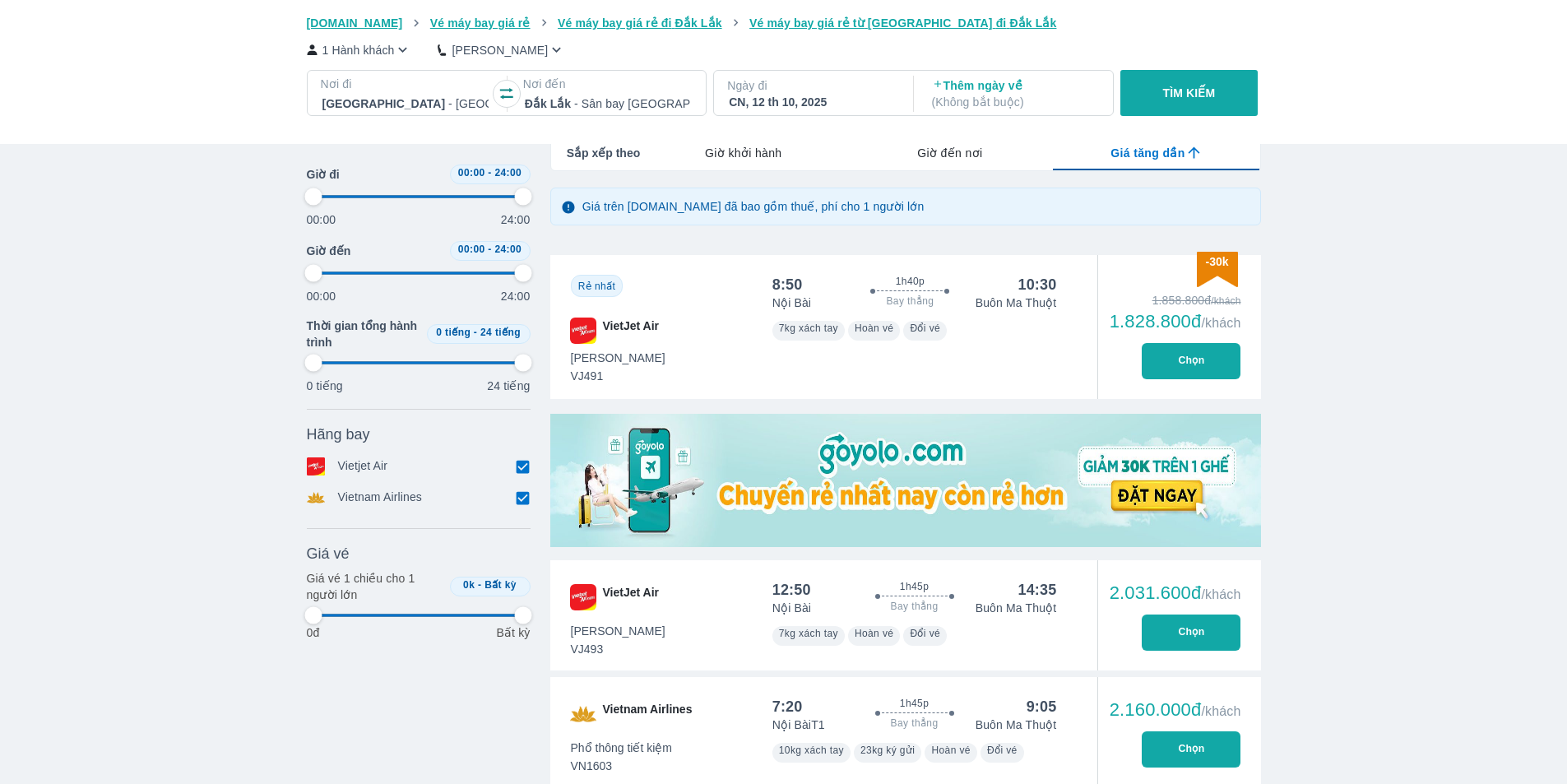
type input "97.9166666666667"
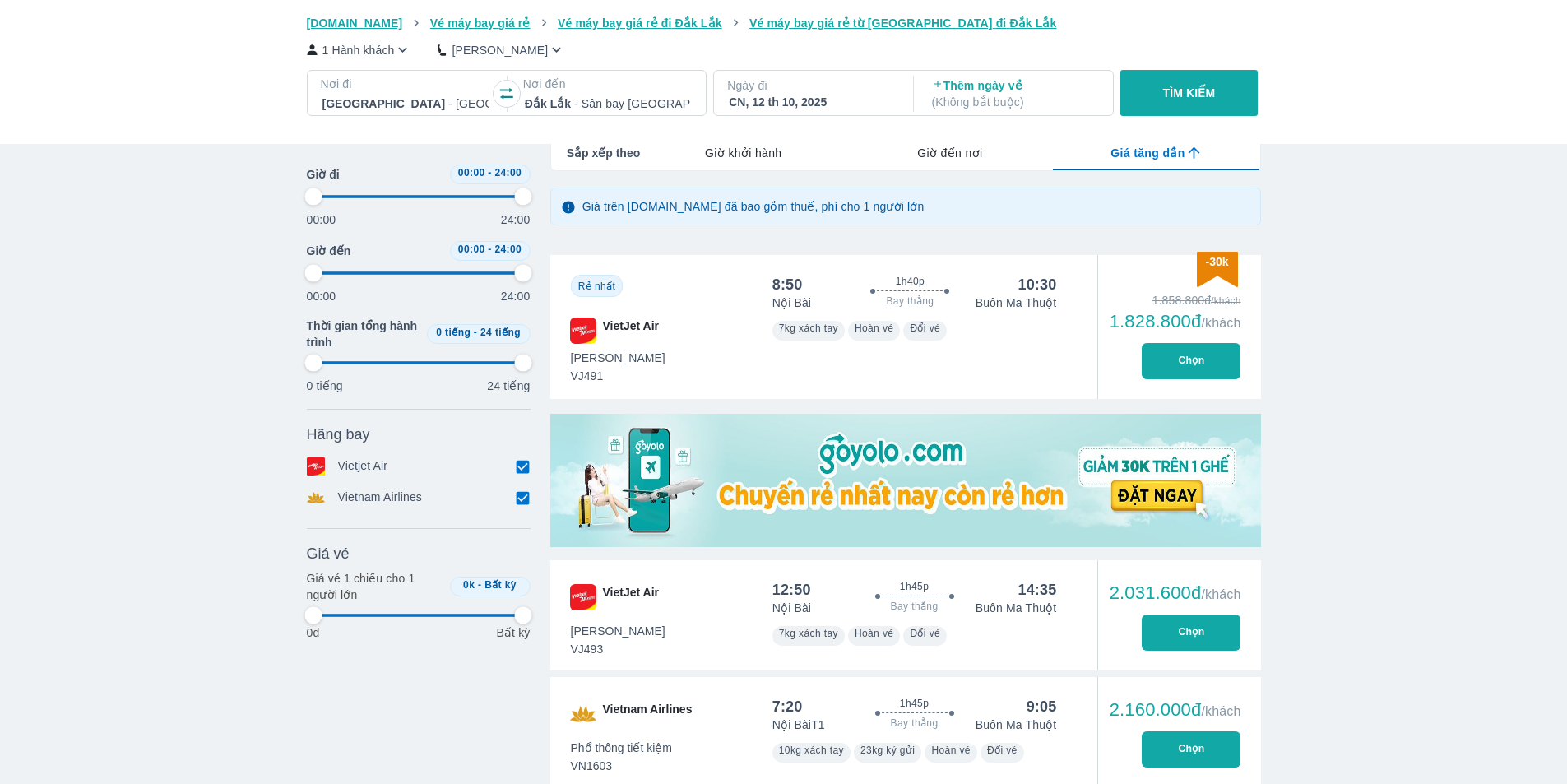
type input "97.9166666666667"
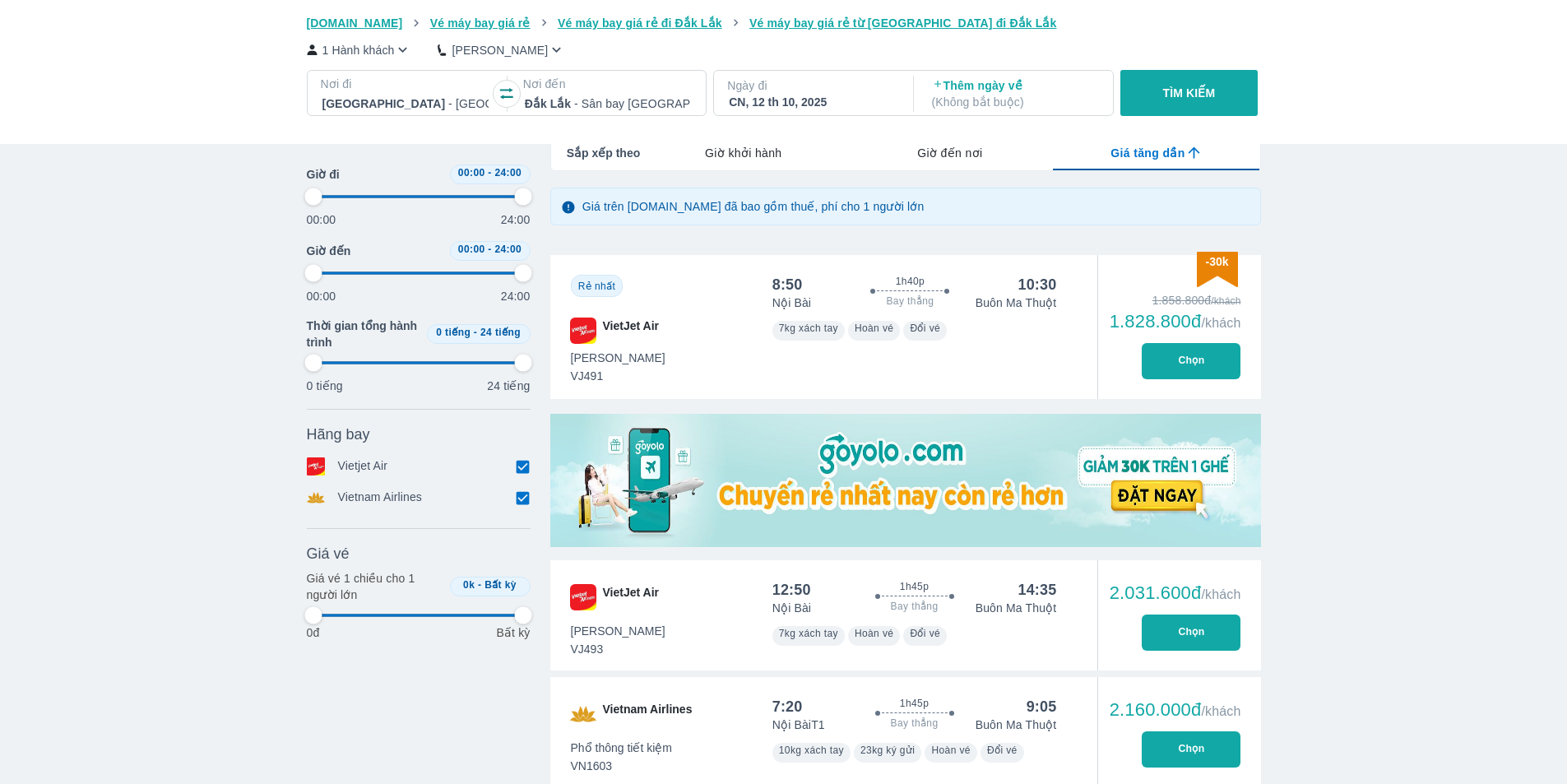
type input "97.9166666666667"
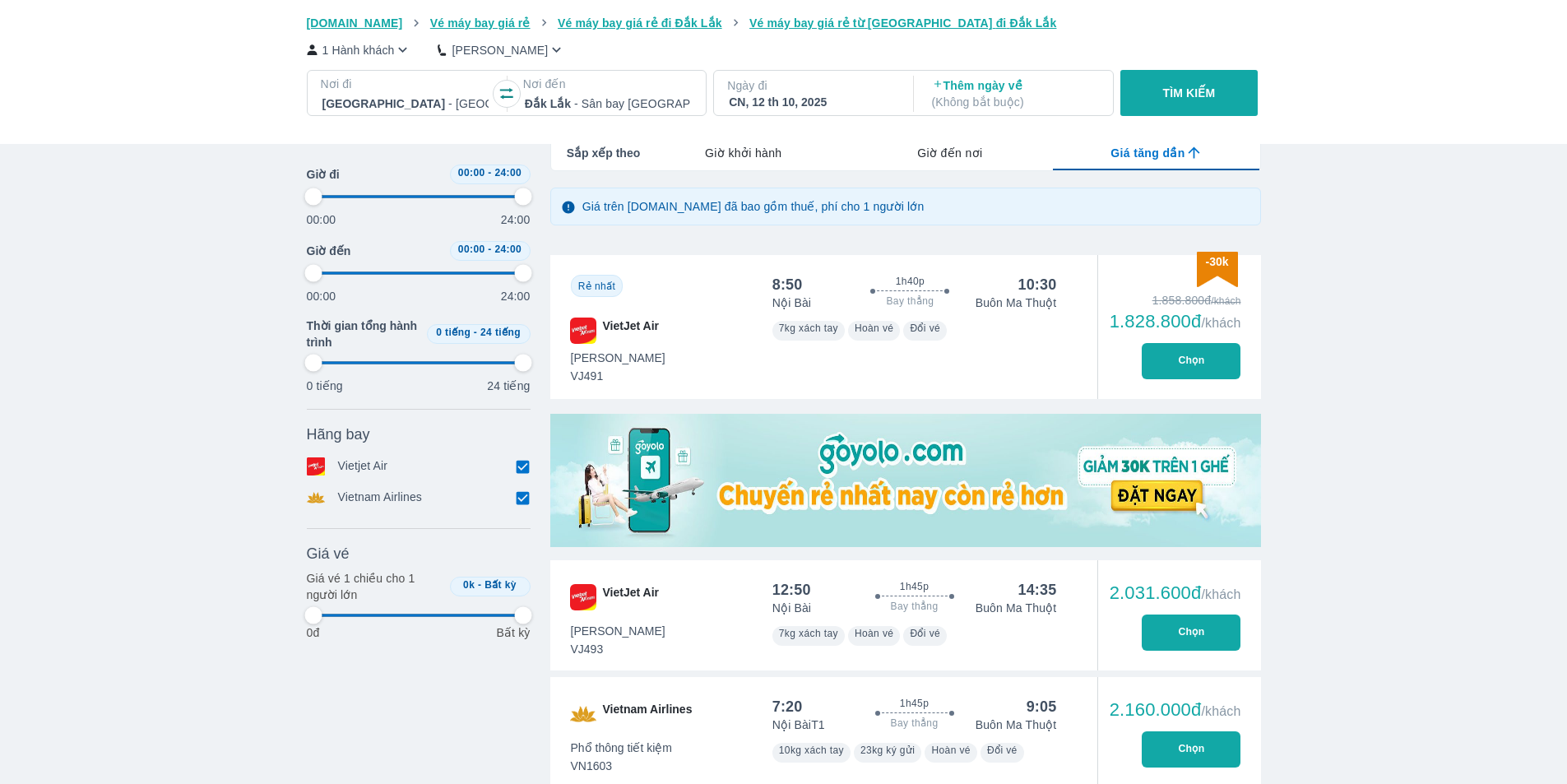
type input "97.9166666666667"
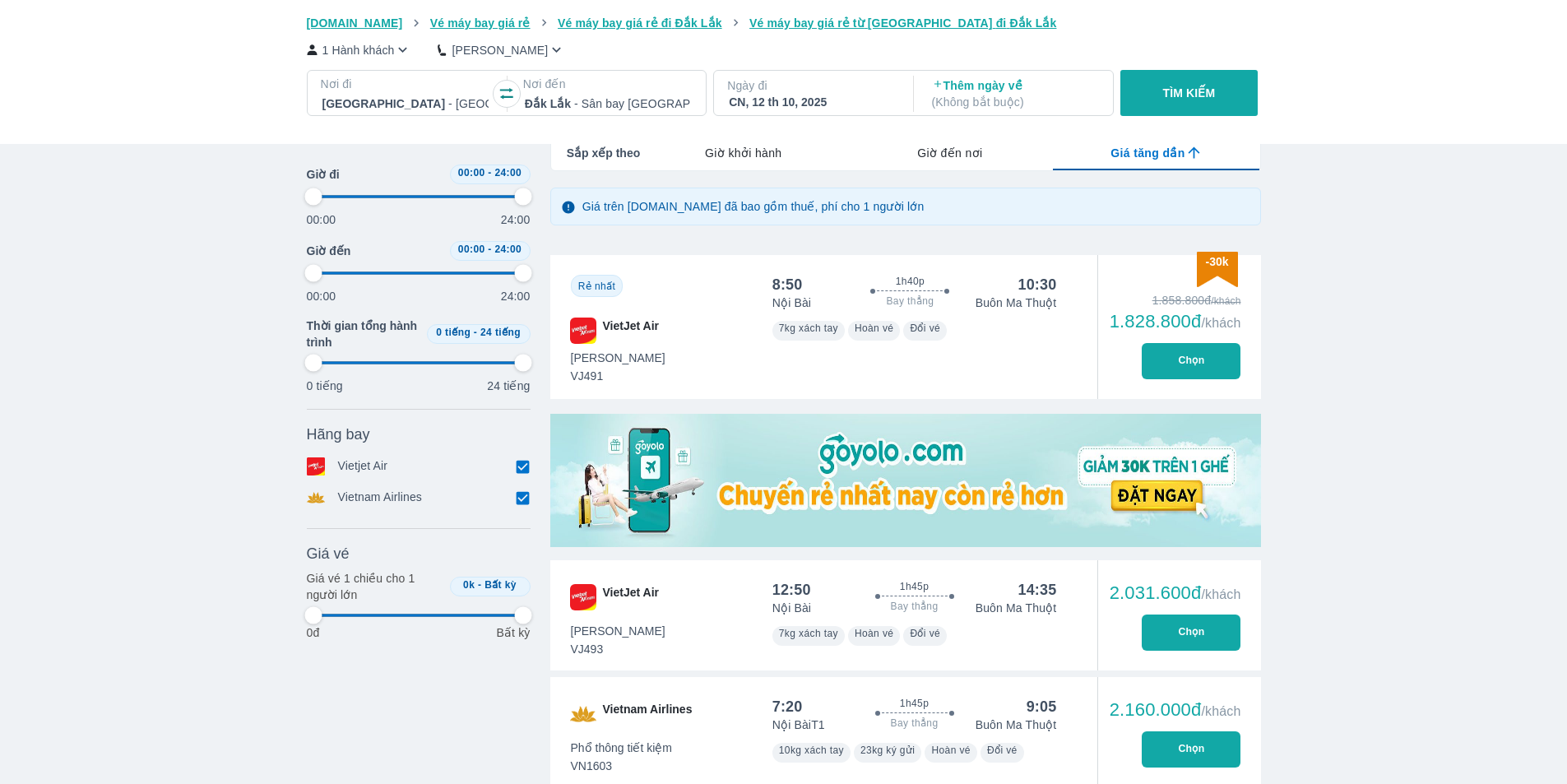
type input "97.9166666666667"
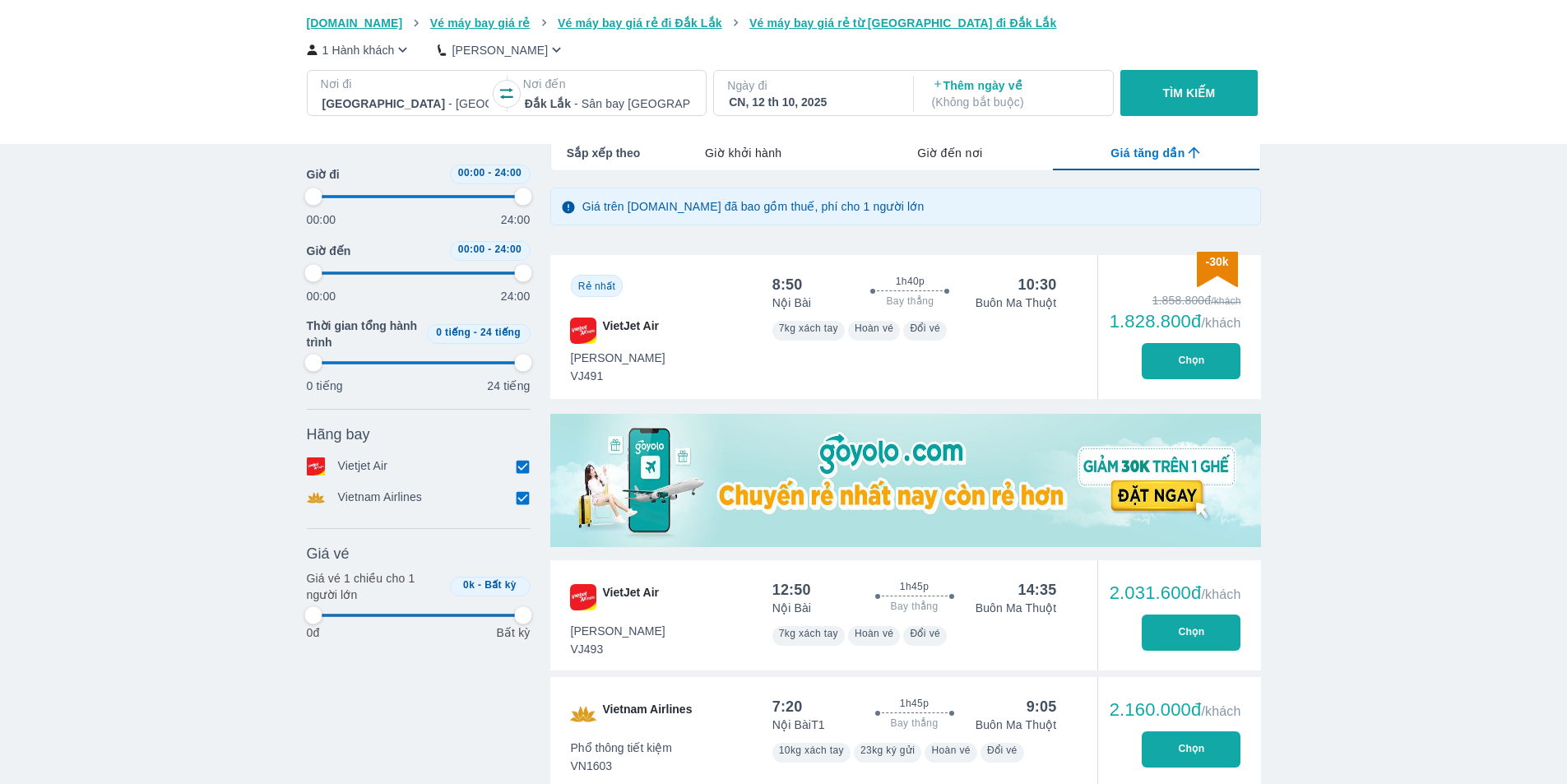
type input "97.9166666666667"
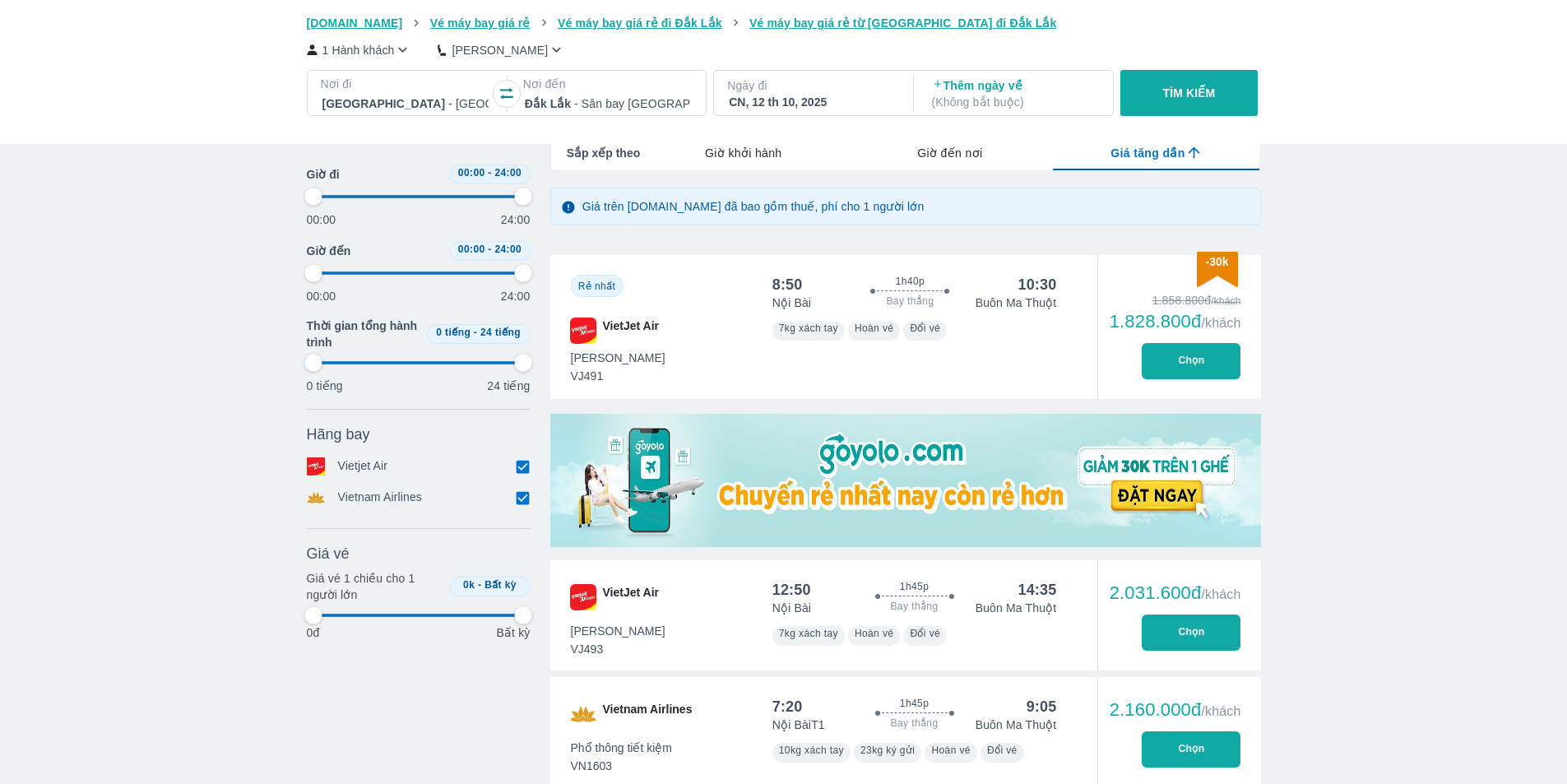
type input "97.9166666666667"
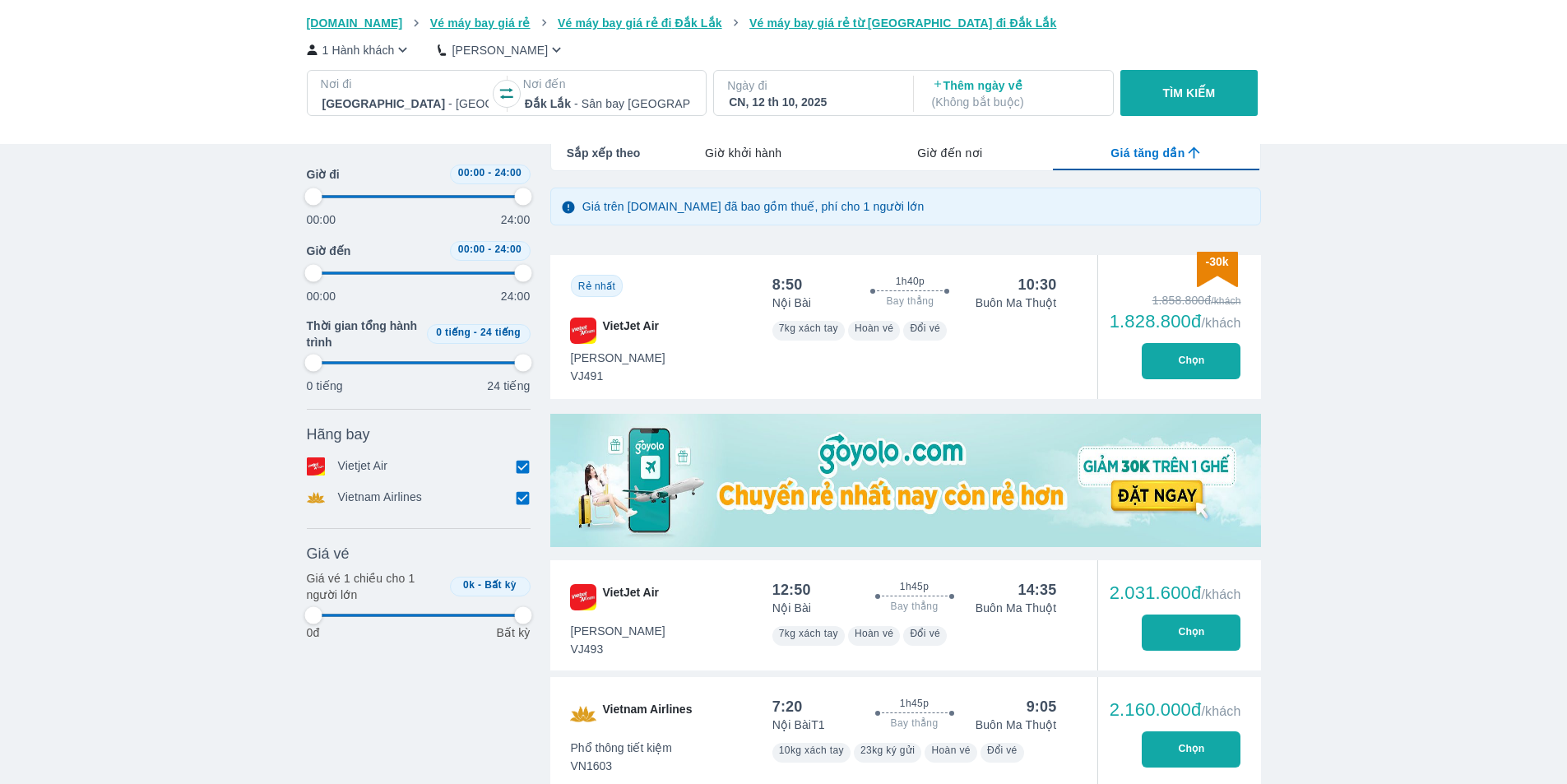
type input "97.9166666666667"
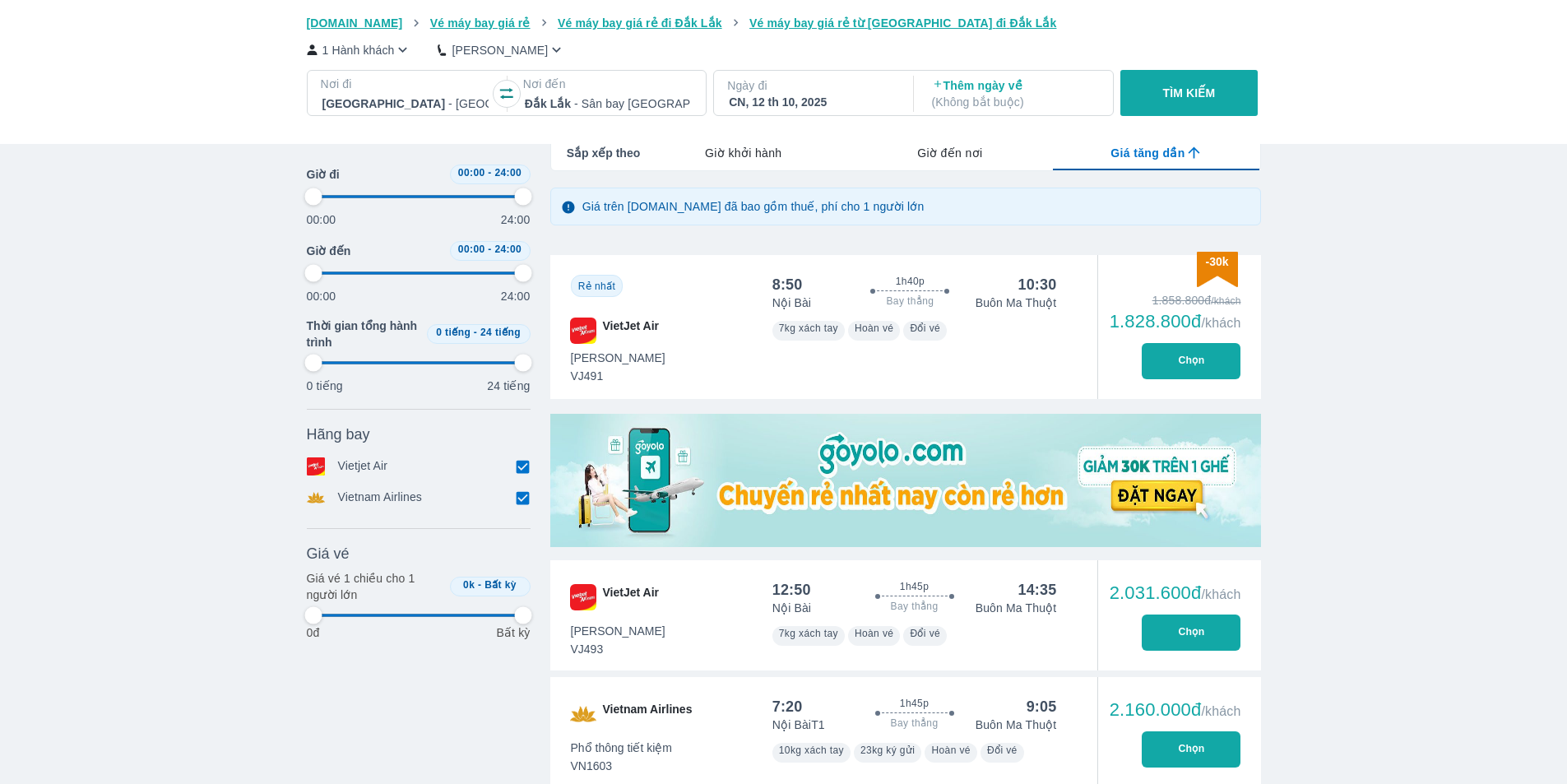
type input "97.9166666666667"
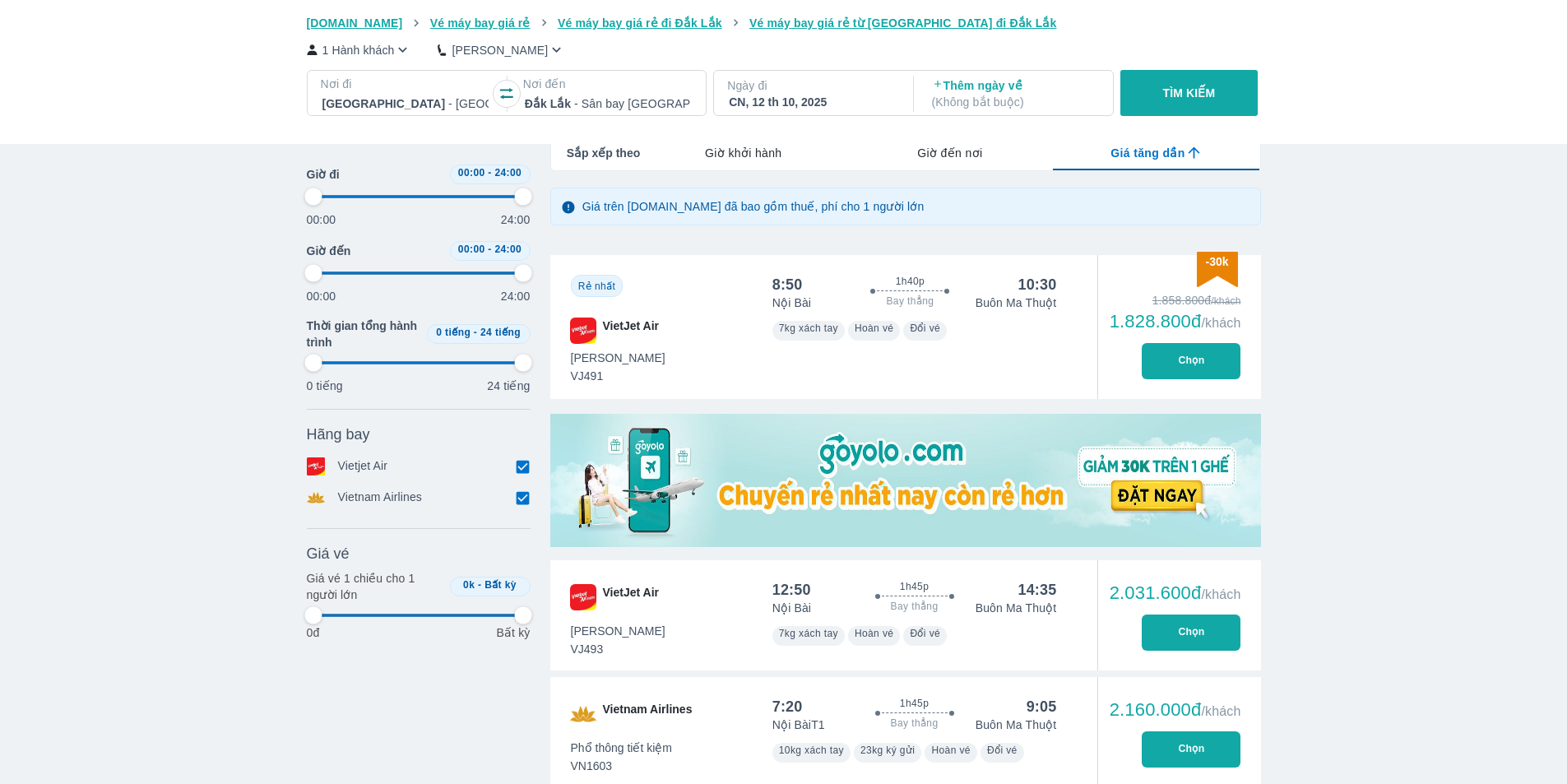
type input "97.9166666666667"
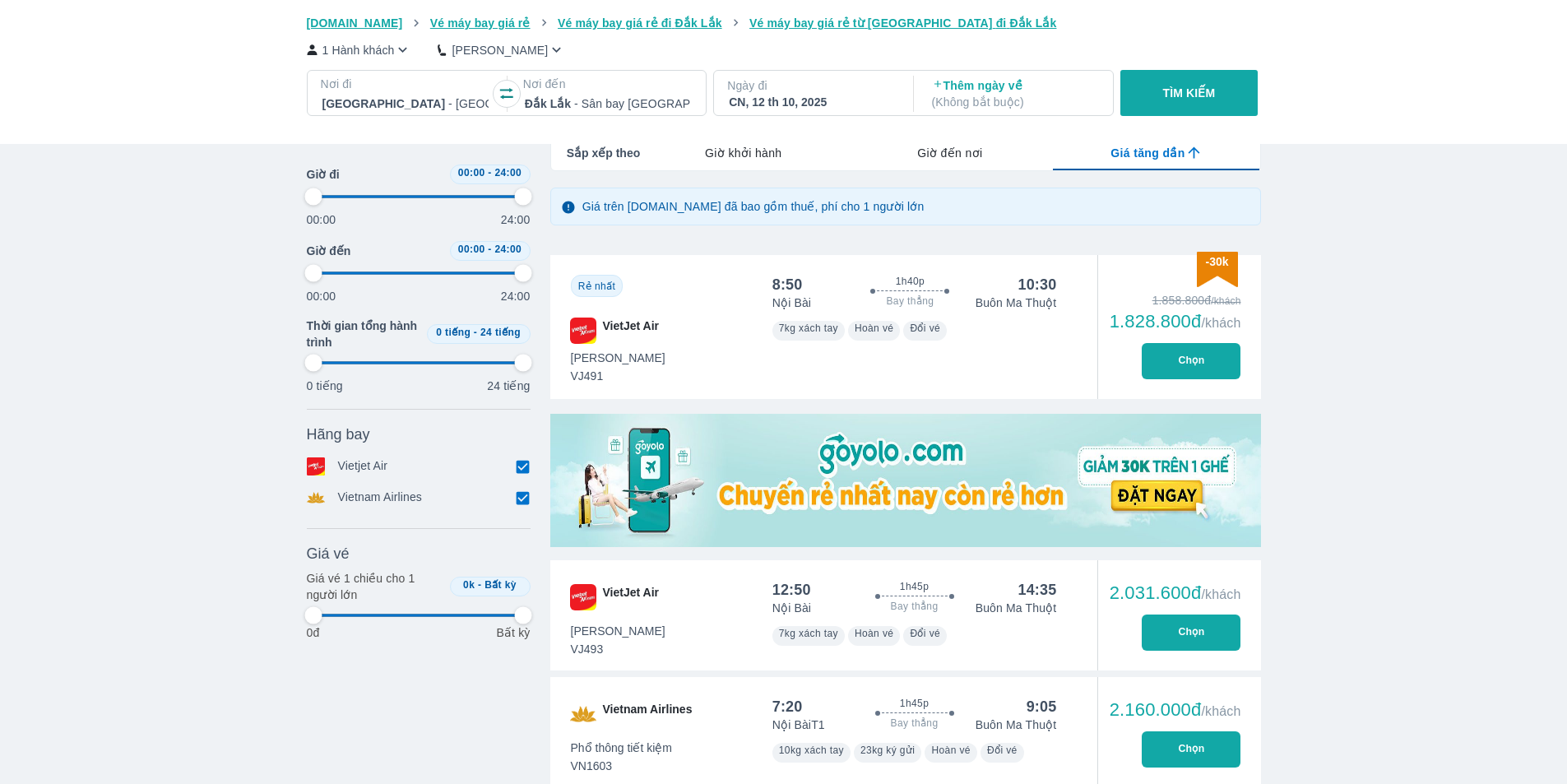
type input "97.9166666666667"
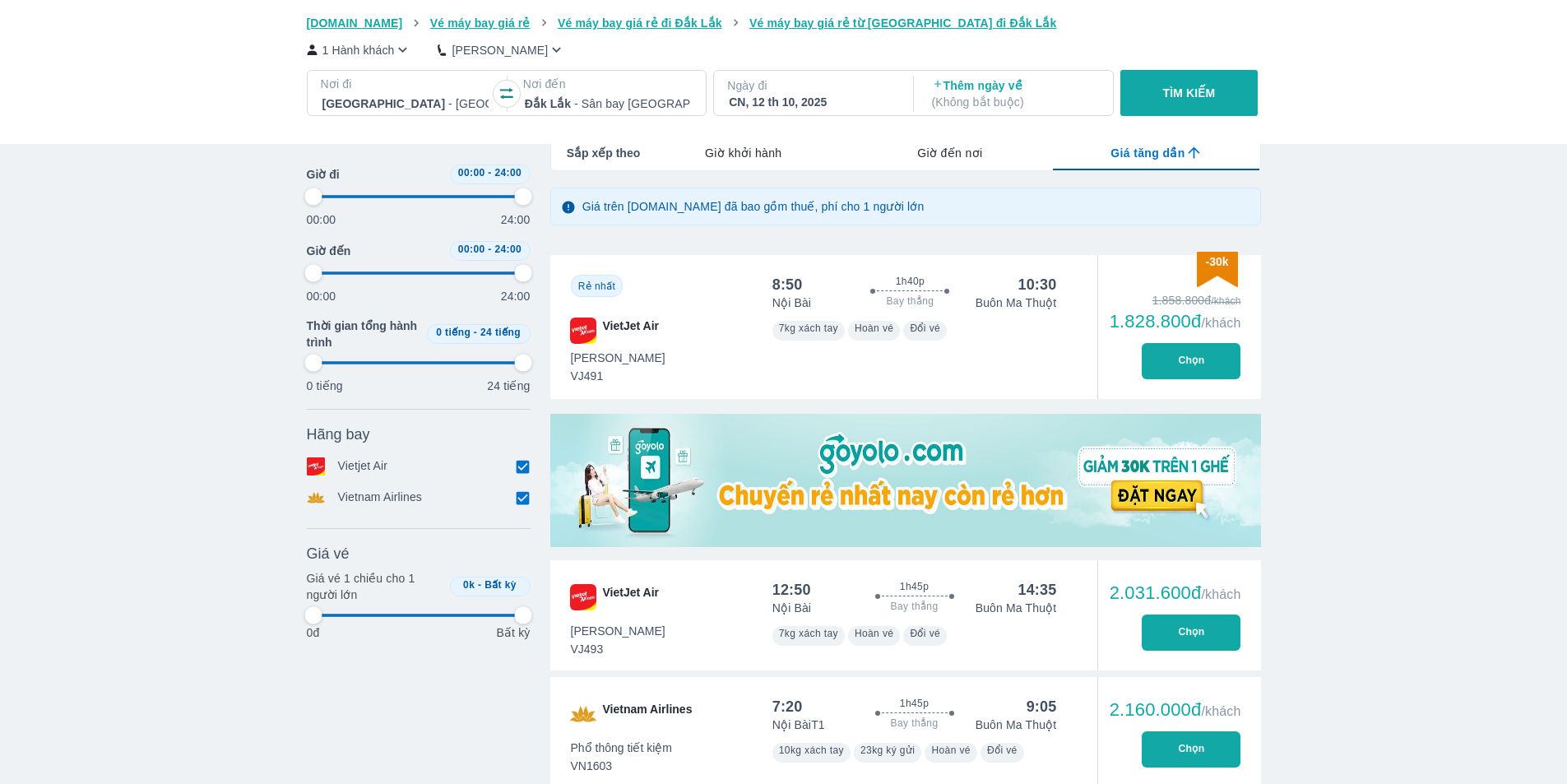
type input "97.9166666666667"
